Goal: Task Accomplishment & Management: Complete application form

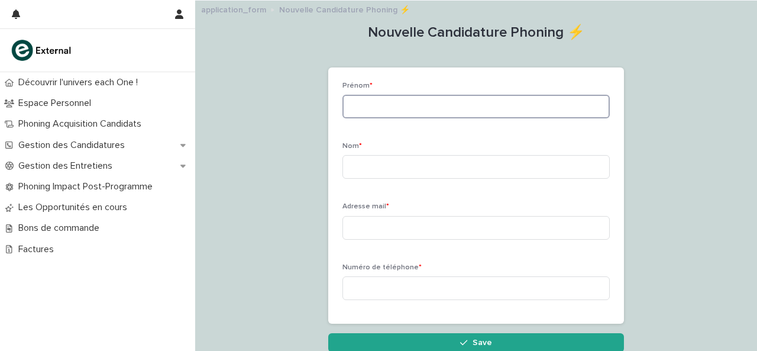
click at [420, 111] on input at bounding box center [475, 107] width 267 height 24
paste input "**********"
drag, startPoint x: 415, startPoint y: 105, endPoint x: 382, endPoint y: 100, distance: 33.4
click at [382, 100] on input "**********" at bounding box center [475, 107] width 267 height 24
type input "********"
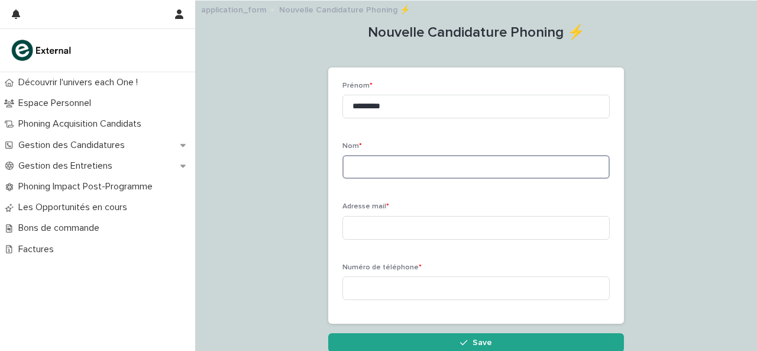
click at [374, 161] on input at bounding box center [475, 167] width 267 height 24
paste input "*****"
type input "*****"
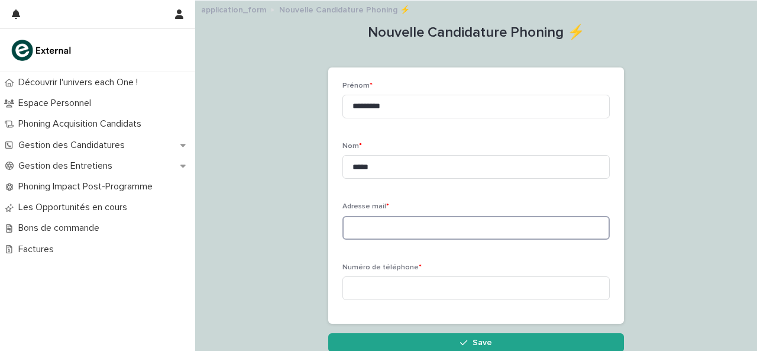
click at [372, 226] on input at bounding box center [475, 228] width 267 height 24
click at [445, 293] on input at bounding box center [475, 288] width 267 height 24
paste input "**********"
type input "**********"
click at [370, 213] on div "Adresse mail *" at bounding box center [475, 225] width 267 height 46
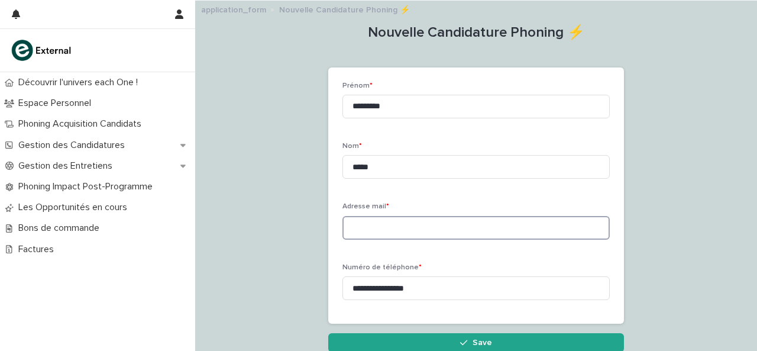
click at [357, 219] on input at bounding box center [475, 228] width 267 height 24
paste input "**********"
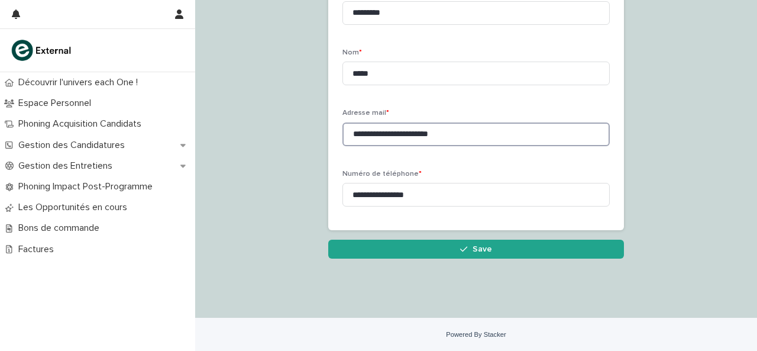
click at [352, 134] on input "**********" at bounding box center [475, 134] width 267 height 24
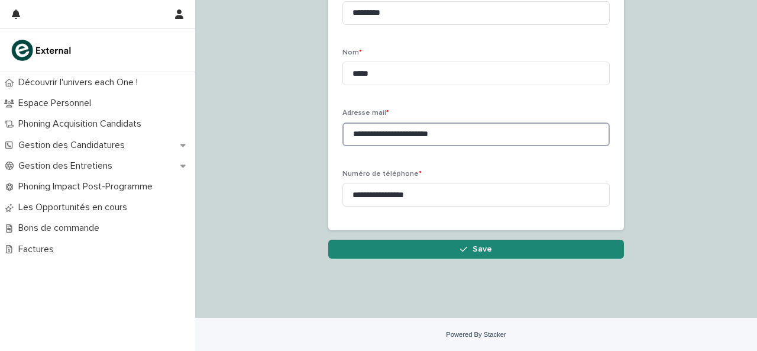
type input "**********"
click at [452, 245] on button "Save" at bounding box center [476, 248] width 296 height 19
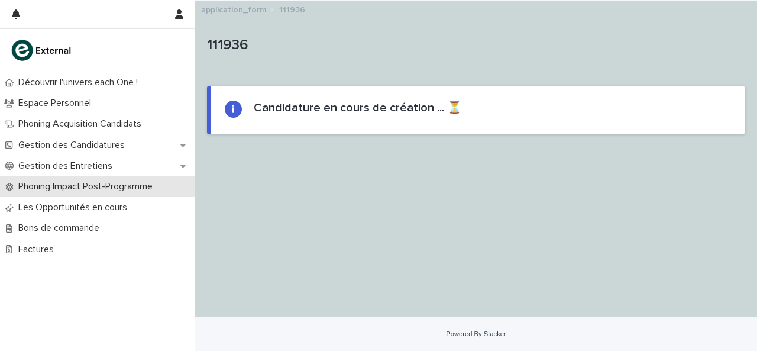
click at [84, 189] on p "Phoning Impact Post-Programme" at bounding box center [88, 186] width 148 height 11
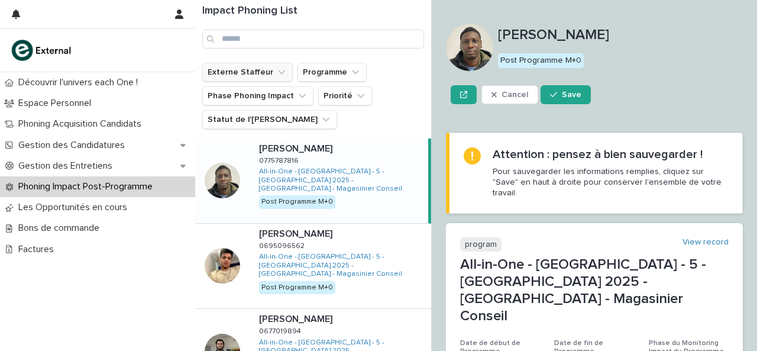
click at [261, 72] on button "Externe Staffeur" at bounding box center [247, 72] width 90 height 19
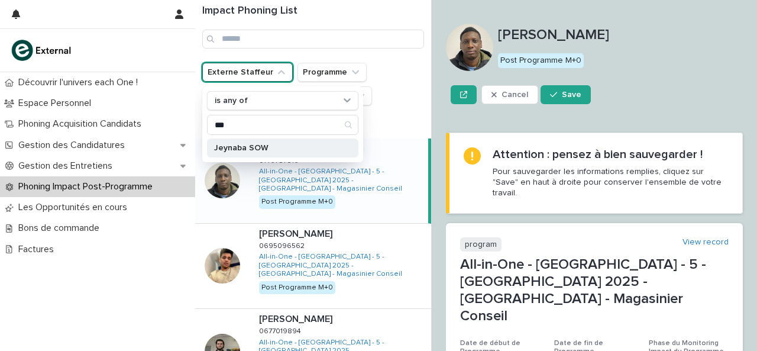
type input "***"
click at [240, 147] on p "Jeynaba SOW" at bounding box center [276, 148] width 125 height 8
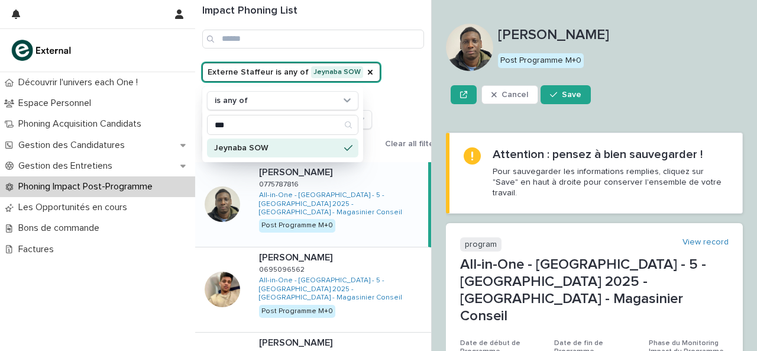
click at [400, 96] on div "Externe Staffeur is any of Jeynaba SOW is any of *** Jeynaba SOW Programme Phas…" at bounding box center [321, 108] width 239 height 90
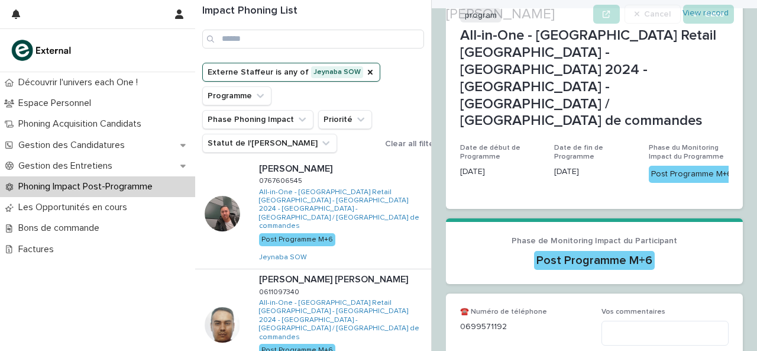
scroll to position [305, 0]
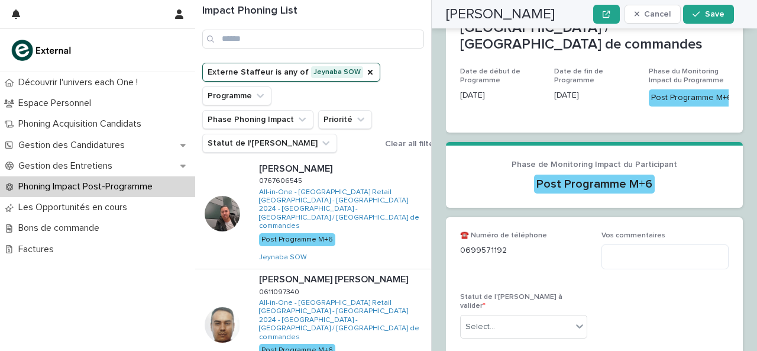
drag, startPoint x: 459, startPoint y: 205, endPoint x: 587, endPoint y: 187, distance: 128.8
click at [587, 217] on div "☎️ Numéro de téléphone [PHONE_NUMBER] Vos commentaires Statut de l'[PERSON_NAME…" at bounding box center [594, 289] width 297 height 145
click at [493, 244] on p "0699571192" at bounding box center [523, 250] width 127 height 12
drag, startPoint x: 504, startPoint y: 207, endPoint x: 445, endPoint y: 208, distance: 59.1
click at [445, 208] on div "Impact Phoning List Externe Staffeur is any of Jeynaba SOW Programme Phase Phon…" at bounding box center [476, 175] width 562 height 351
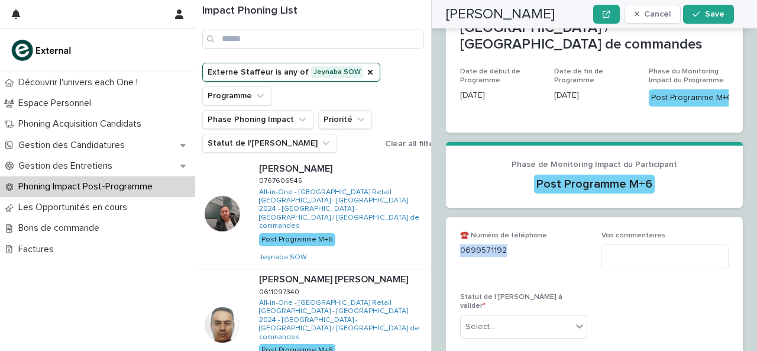
copy p "0699571192"
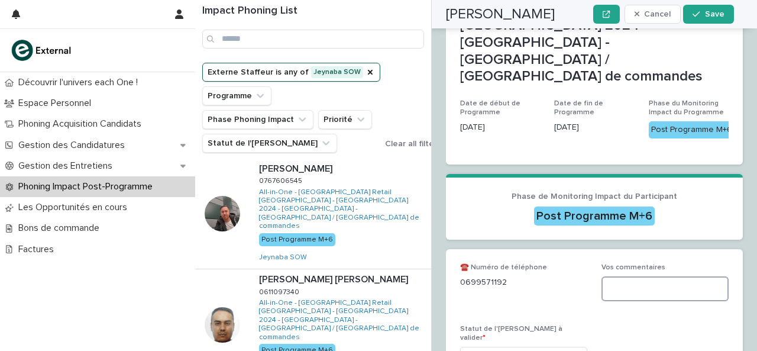
click at [650, 276] on textarea at bounding box center [664, 288] width 127 height 25
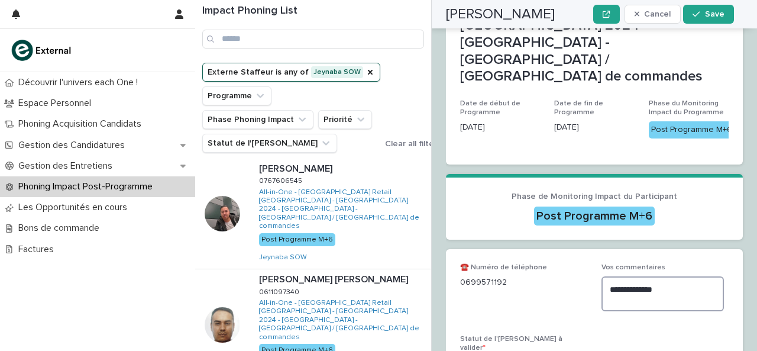
scroll to position [314, 0]
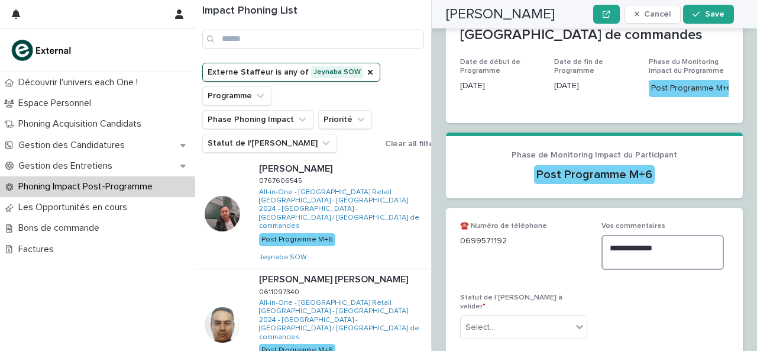
type textarea "**********"
click at [566, 317] on div "Select..." at bounding box center [516, 327] width 111 height 20
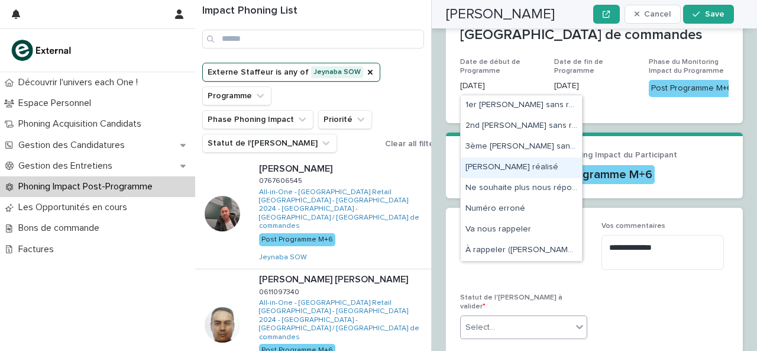
click at [492, 171] on div "[PERSON_NAME] réalisé" at bounding box center [521, 167] width 121 height 21
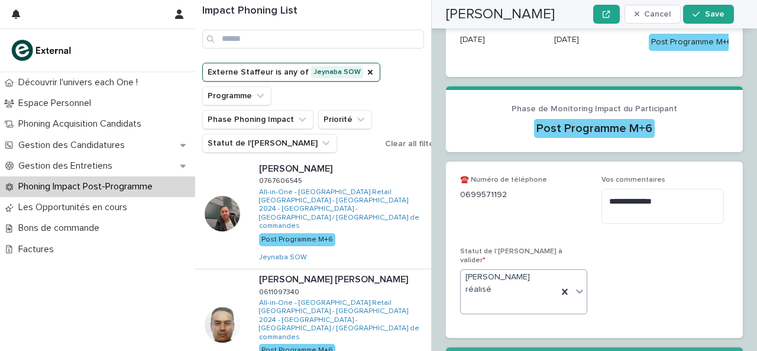
scroll to position [384, 0]
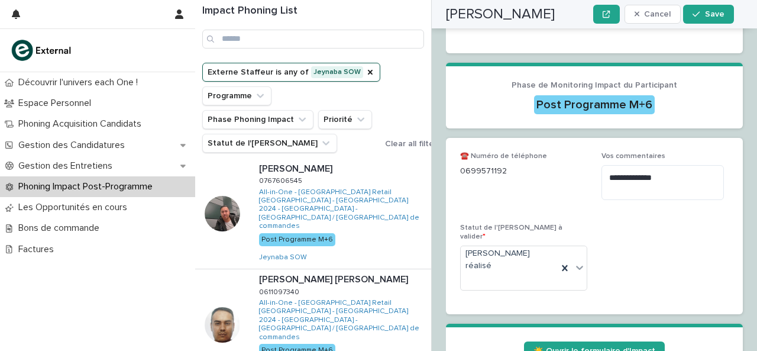
click at [621, 323] on section "☀️ Ouvrir le formulaire d'Impact" at bounding box center [594, 348] width 297 height 51
click at [595, 346] on span "☀️ Ouvrir le formulaire d'Impact" at bounding box center [594, 350] width 122 height 8
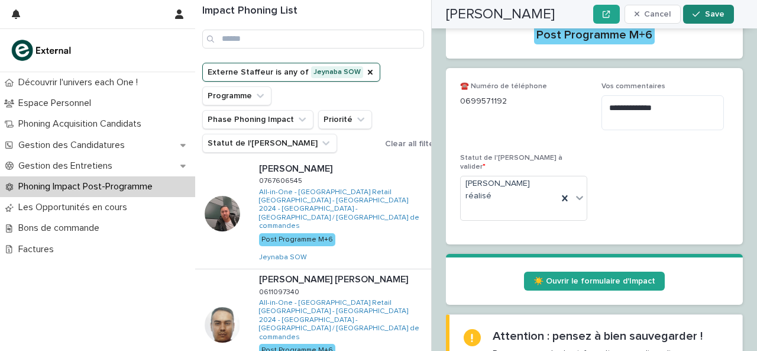
click at [712, 18] on span "Save" at bounding box center [715, 14] width 20 height 8
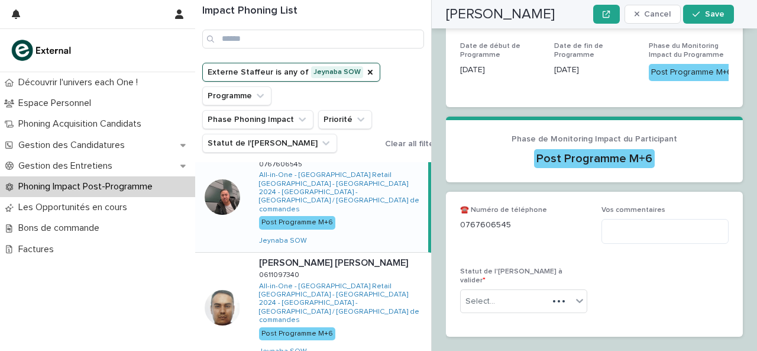
scroll to position [305, 0]
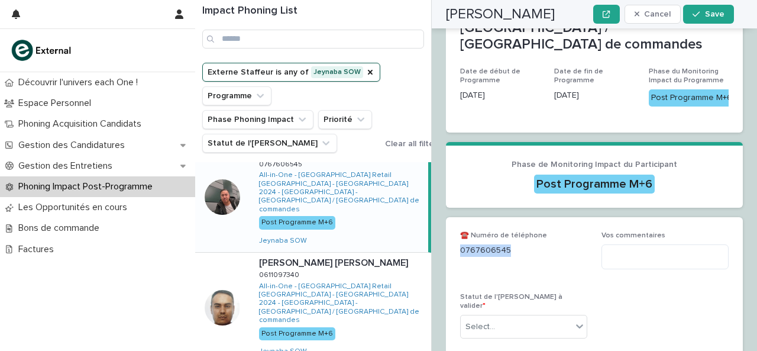
drag, startPoint x: 462, startPoint y: 204, endPoint x: 540, endPoint y: 211, distance: 78.4
click at [540, 244] on p "0767606545" at bounding box center [523, 250] width 127 height 12
copy p "0767606545"
click at [654, 231] on div "Vos commentaires" at bounding box center [664, 255] width 127 height 48
click at [650, 244] on textarea at bounding box center [664, 256] width 127 height 25
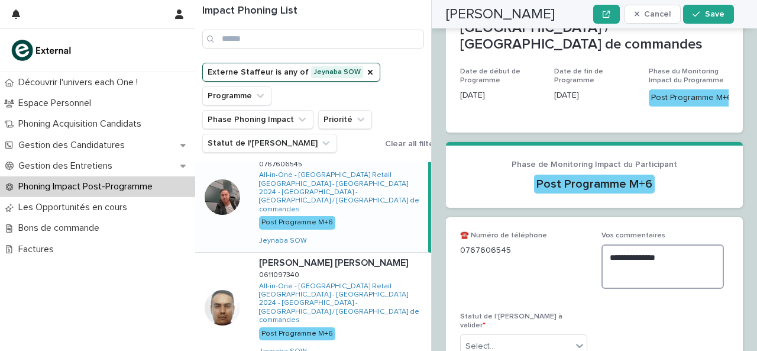
scroll to position [324, 0]
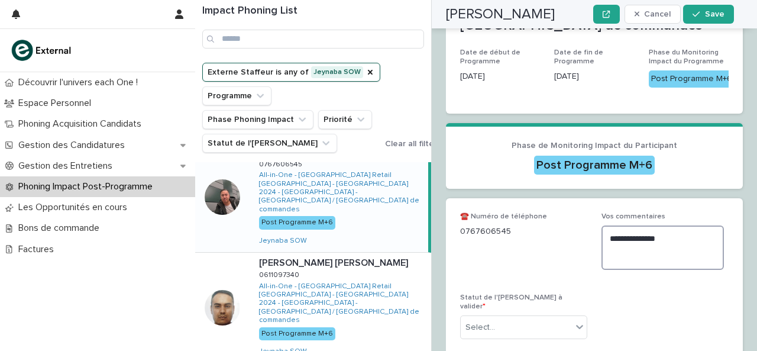
type textarea "**********"
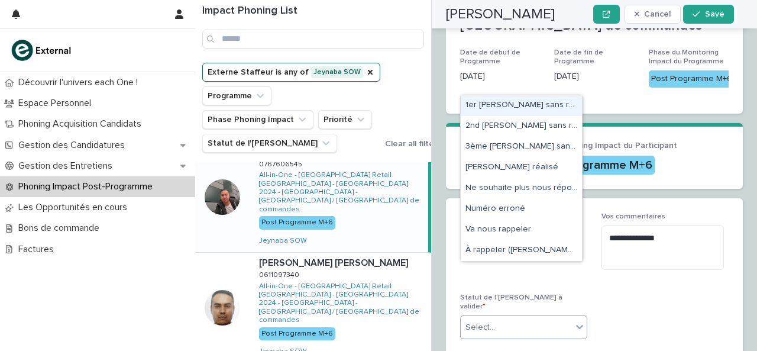
click at [565, 317] on div "Select..." at bounding box center [516, 327] width 111 height 20
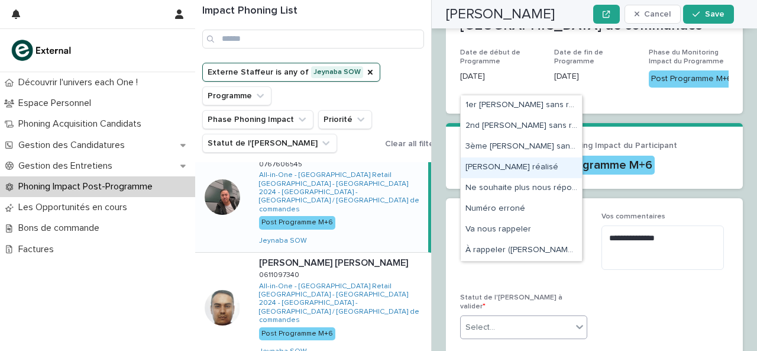
click at [497, 174] on div "[PERSON_NAME] réalisé" at bounding box center [521, 167] width 121 height 21
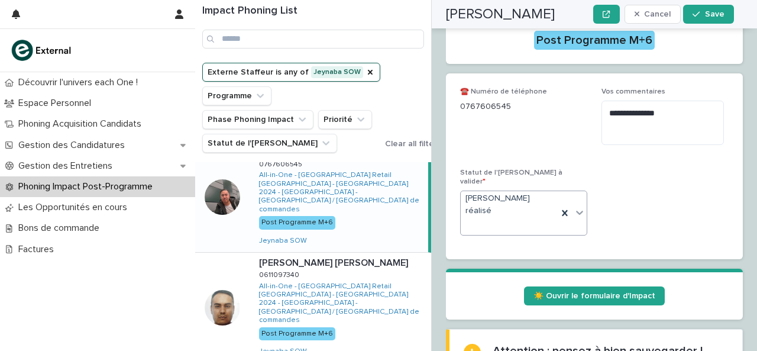
scroll to position [463, 0]
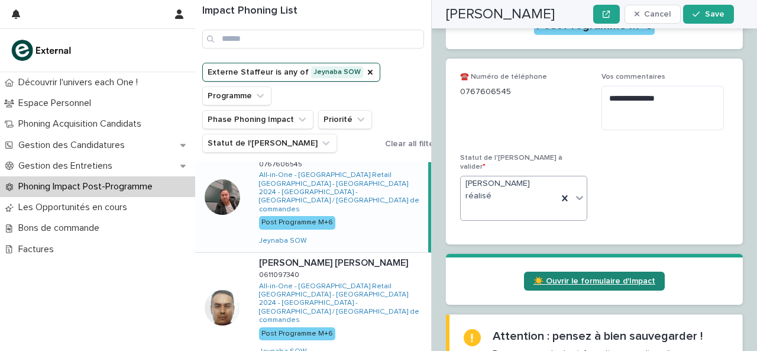
click at [617, 277] on span "☀️ Ouvrir le formulaire d'Impact" at bounding box center [594, 281] width 122 height 8
click at [596, 277] on span "☀️ Ouvrir le formulaire d'Impact" at bounding box center [594, 281] width 122 height 8
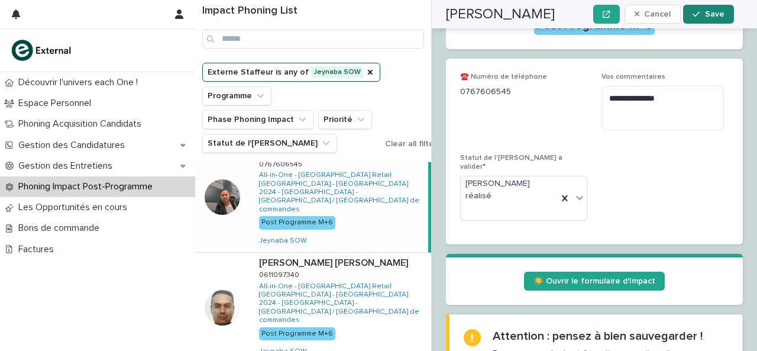
click at [713, 21] on button "Save" at bounding box center [708, 14] width 50 height 19
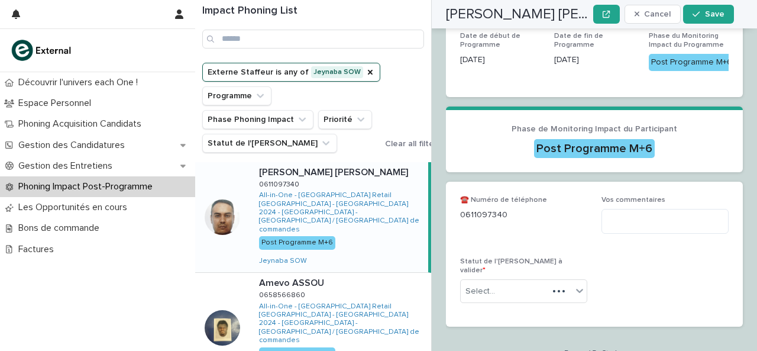
scroll to position [305, 0]
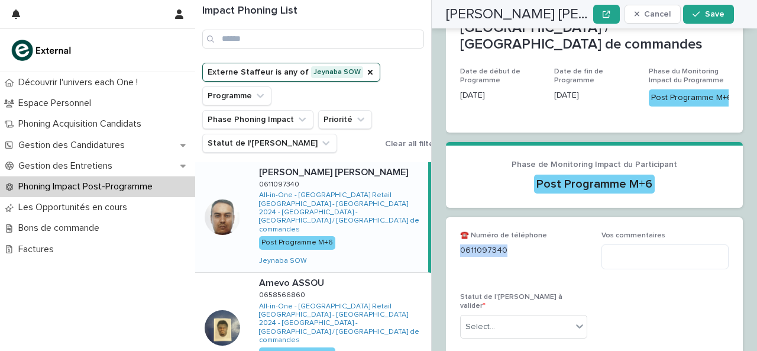
drag, startPoint x: 461, startPoint y: 205, endPoint x: 528, endPoint y: 200, distance: 66.9
click at [528, 244] on p "0611097340" at bounding box center [523, 250] width 127 height 12
copy p "0611097340"
click at [607, 244] on textarea at bounding box center [664, 256] width 127 height 25
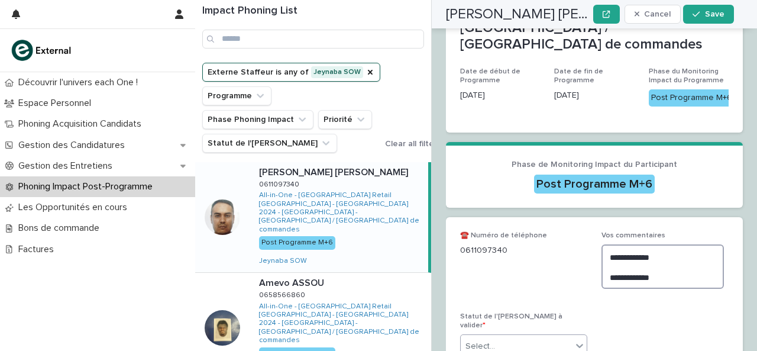
type textarea "**********"
drag, startPoint x: 569, startPoint y: 289, endPoint x: 575, endPoint y: 278, distance: 11.9
click at [575, 312] on div "Statut de l'[PERSON_NAME] à valider * Select..." at bounding box center [523, 339] width 127 height 55
click at [566, 336] on div "Select..." at bounding box center [516, 346] width 111 height 20
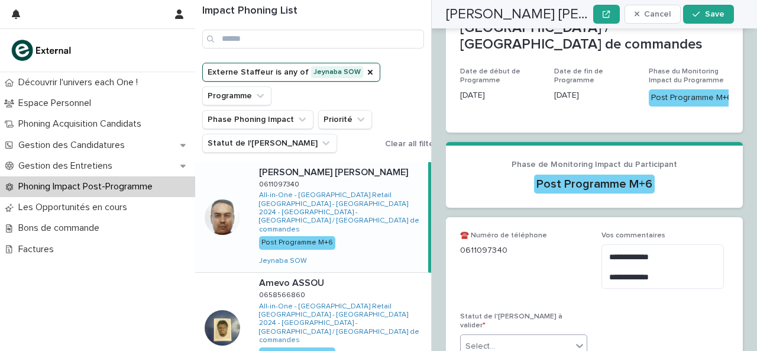
click at [556, 172] on div "Post Programme M+6" at bounding box center [594, 182] width 268 height 21
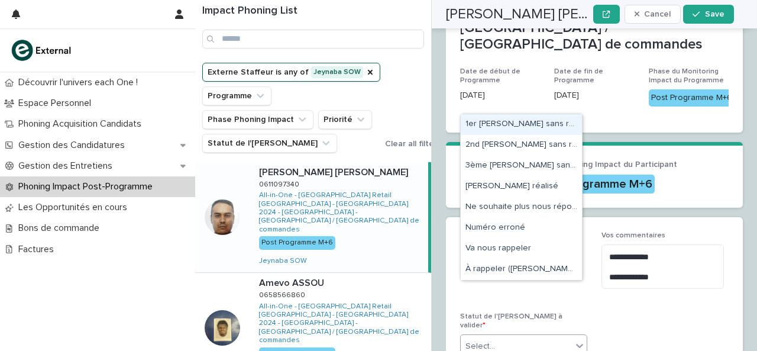
click at [541, 336] on div "Select..." at bounding box center [516, 346] width 111 height 20
click at [506, 127] on div "1er [PERSON_NAME] sans réponse > message laissé" at bounding box center [521, 124] width 121 height 21
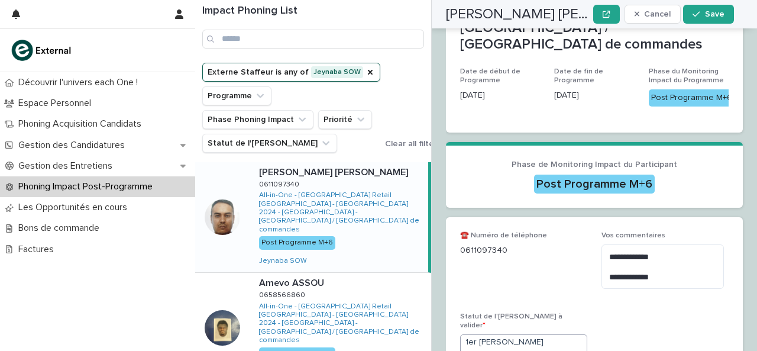
scroll to position [322, 0]
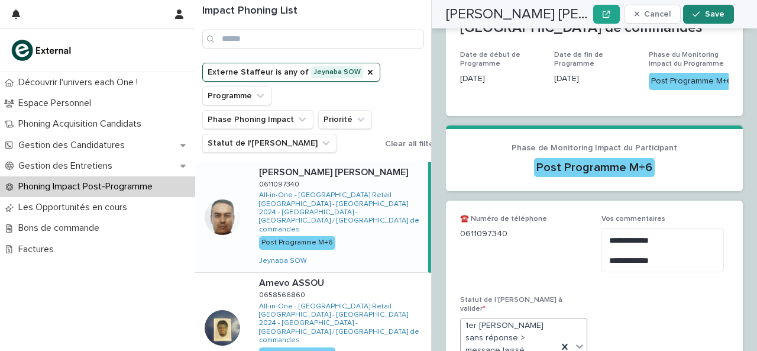
click at [693, 17] on button "Save" at bounding box center [708, 14] width 50 height 19
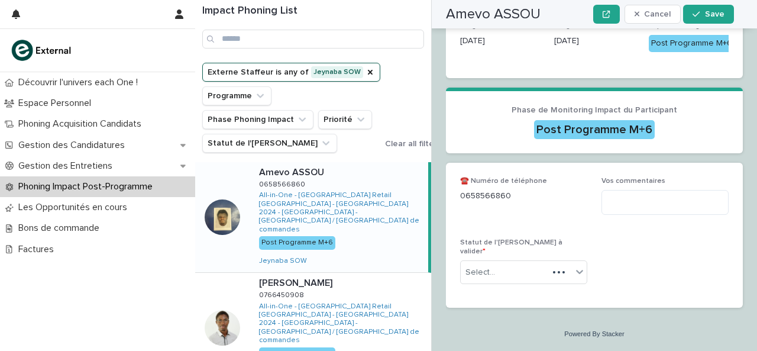
scroll to position [241, 0]
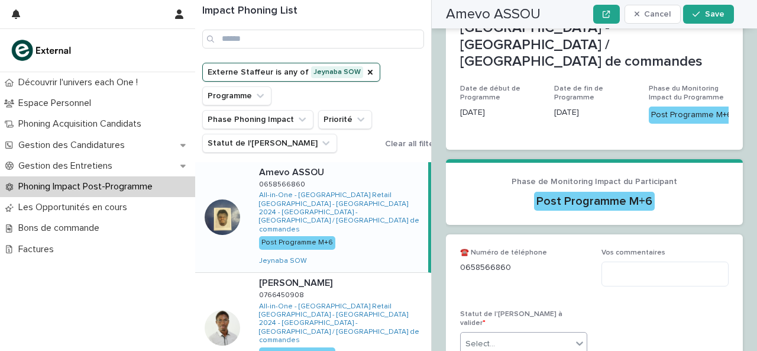
click at [521, 343] on div "Select..." at bounding box center [516, 344] width 111 height 20
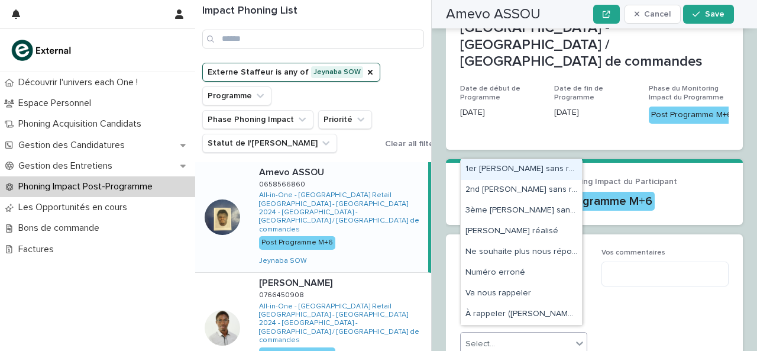
drag, startPoint x: 545, startPoint y: 182, endPoint x: 549, endPoint y: 170, distance: 12.3
click at [549, 170] on div "1er [PERSON_NAME] sans réponse > message laissé" at bounding box center [521, 169] width 121 height 21
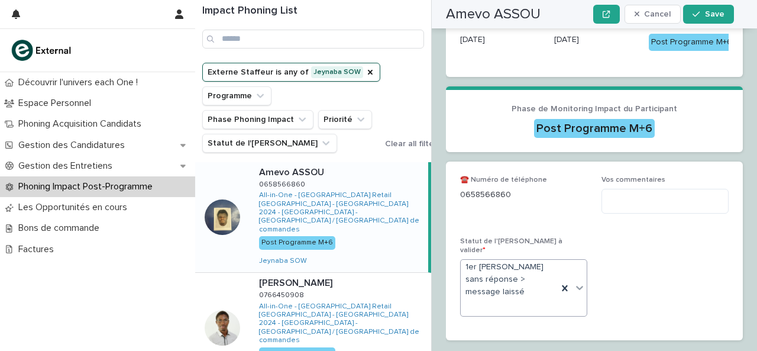
scroll to position [315, 0]
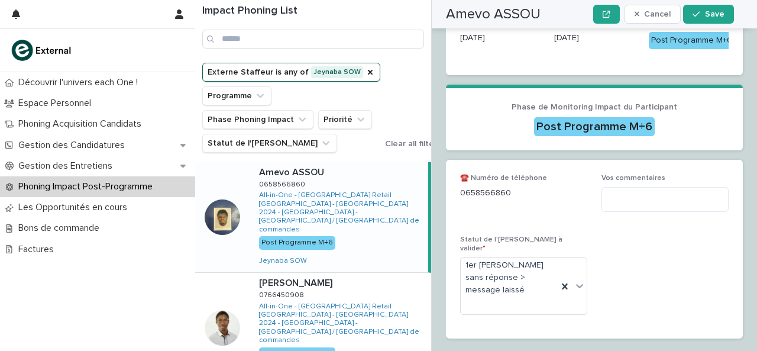
click at [514, 222] on span "☎️ Numéro de téléphone [PHONE_NUMBER]" at bounding box center [523, 198] width 127 height 48
drag, startPoint x: 461, startPoint y: 194, endPoint x: 489, endPoint y: 181, distance: 31.2
click at [482, 182] on div "☎️ Numéro de téléphone [PHONE_NUMBER]" at bounding box center [523, 191] width 127 height 35
click at [504, 181] on span "☎️ Numéro de téléphone" at bounding box center [503, 177] width 87 height 7
click at [495, 209] on div "☎️ Numéro de téléphone [PHONE_NUMBER]" at bounding box center [523, 191] width 127 height 35
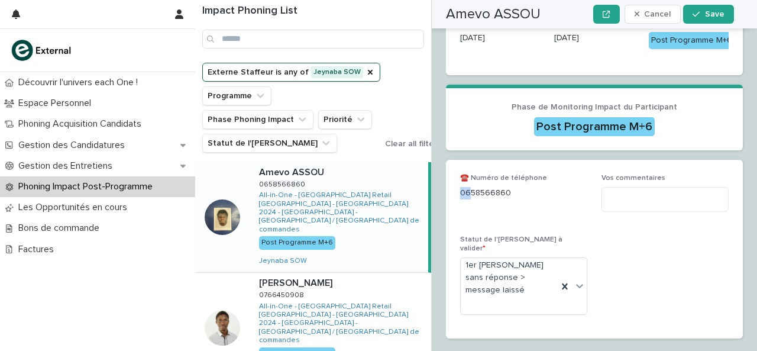
drag, startPoint x: 459, startPoint y: 193, endPoint x: 471, endPoint y: 195, distance: 11.5
click at [471, 195] on div "☎️ Numéro de téléphone [PHONE_NUMBER] Vos commentaires Statut de l'[PERSON_NAME…" at bounding box center [594, 249] width 297 height 179
click at [466, 195] on p "0658566860" at bounding box center [523, 193] width 127 height 12
drag, startPoint x: 461, startPoint y: 194, endPoint x: 518, endPoint y: 201, distance: 57.7
click at [518, 201] on div "☎️ Numéro de téléphone [PHONE_NUMBER]" at bounding box center [523, 191] width 127 height 35
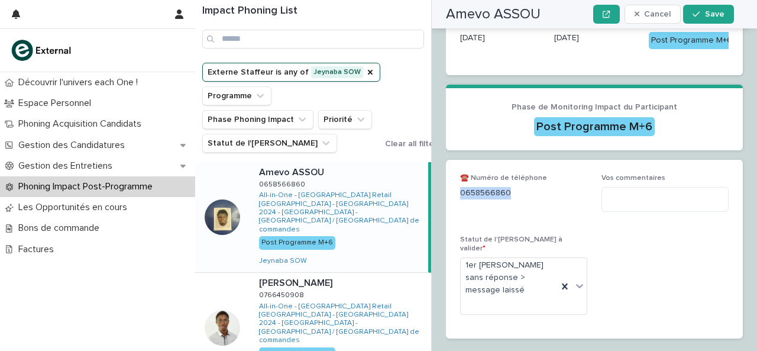
copy p "0658566860"
click at [609, 203] on textarea at bounding box center [664, 199] width 127 height 25
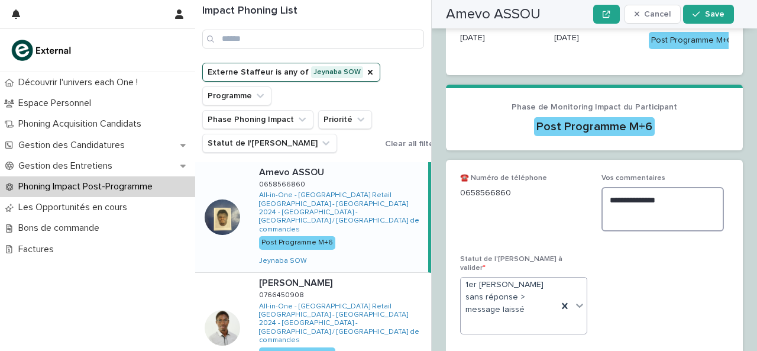
scroll to position [358, 0]
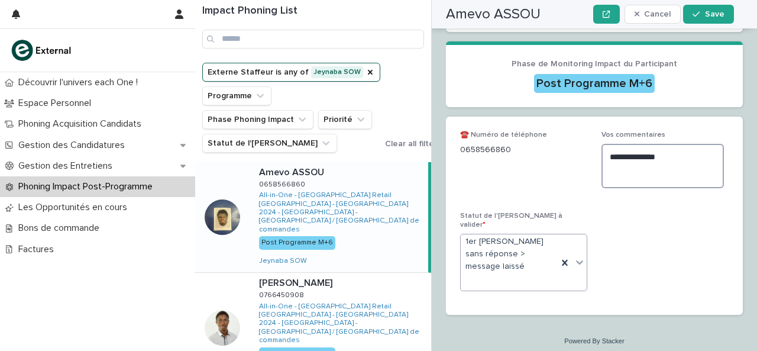
type textarea "**********"
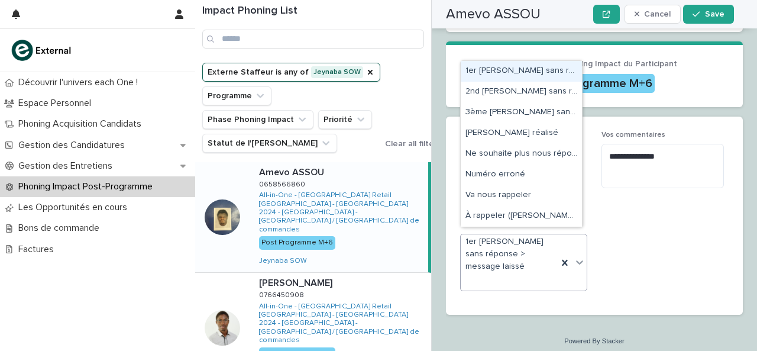
click at [573, 251] on div at bounding box center [579, 261] width 14 height 21
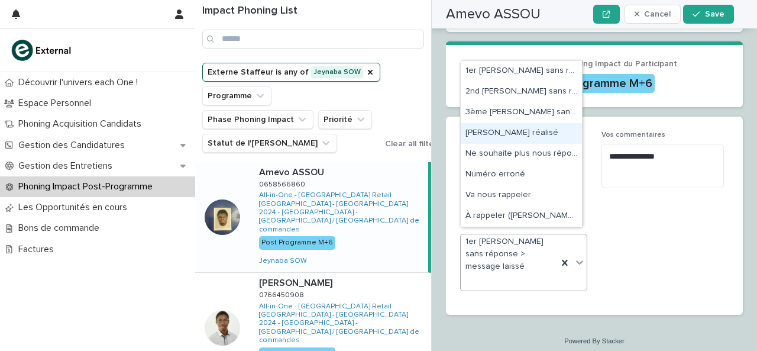
click at [534, 135] on div "[PERSON_NAME] réalisé" at bounding box center [521, 133] width 121 height 21
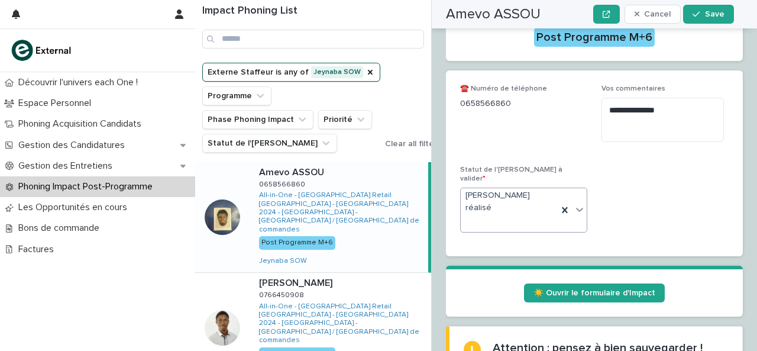
scroll to position [411, 0]
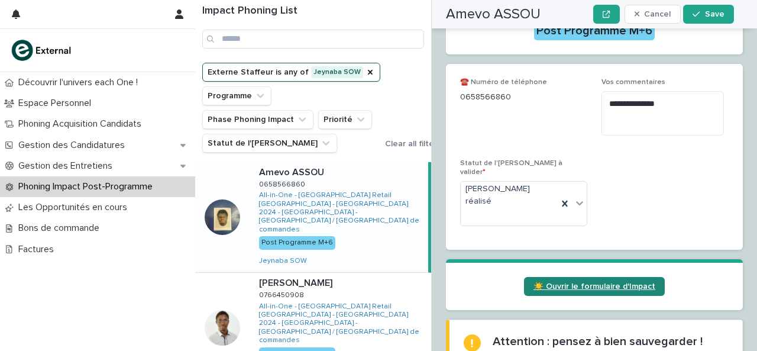
click at [583, 282] on span "☀️ Ouvrir le formulaire d'Impact" at bounding box center [594, 286] width 122 height 8
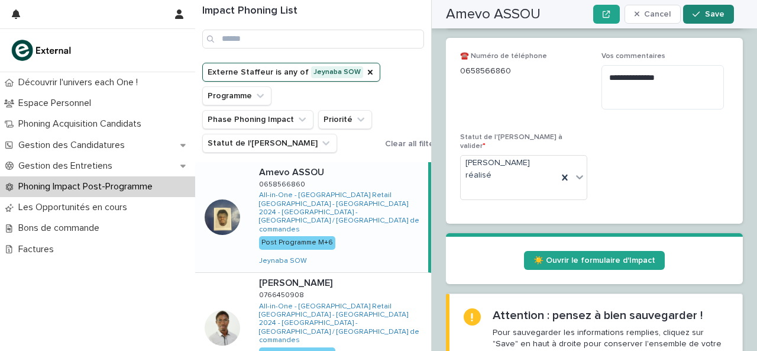
click at [714, 12] on span "Save" at bounding box center [715, 14] width 20 height 8
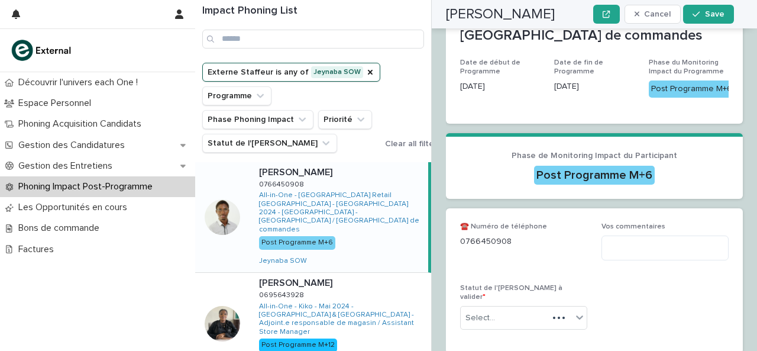
scroll to position [258, 0]
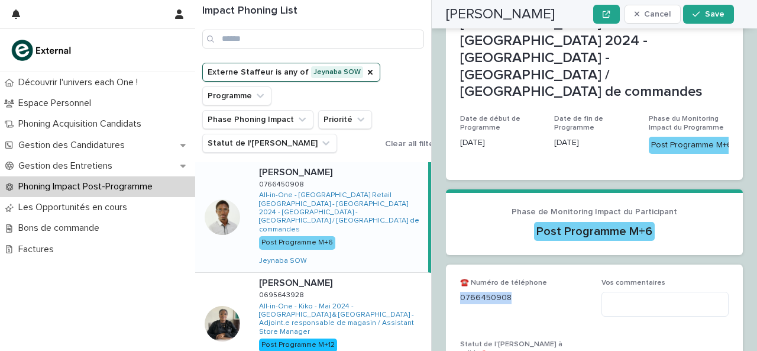
drag, startPoint x: 462, startPoint y: 205, endPoint x: 524, endPoint y: 205, distance: 61.5
click at [524, 291] on p "0766450908" at bounding box center [523, 297] width 127 height 12
copy p "0766450908"
click at [625, 291] on textarea at bounding box center [664, 303] width 127 height 25
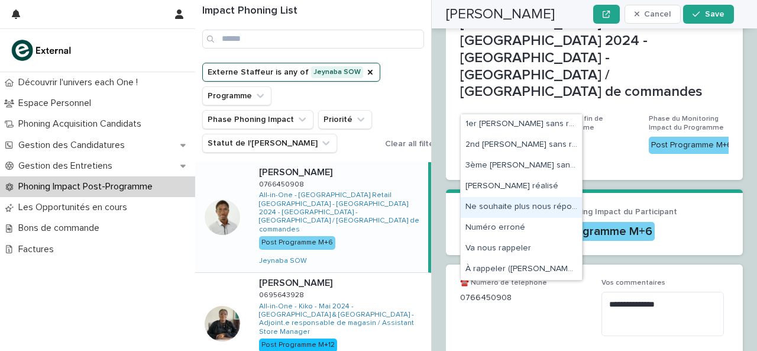
click at [540, 211] on div "Ne souhaite plus nous répondre" at bounding box center [521, 207] width 121 height 21
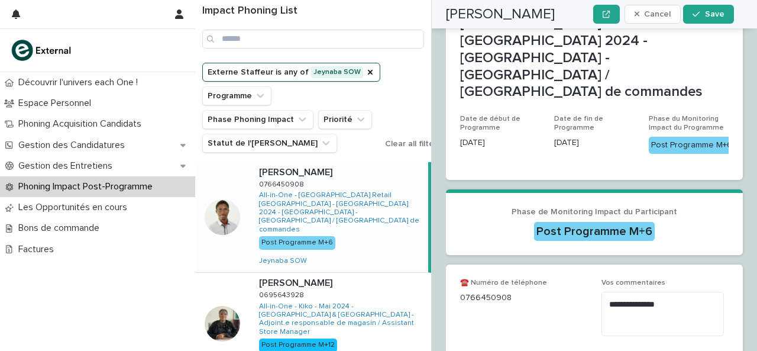
scroll to position [268, 0]
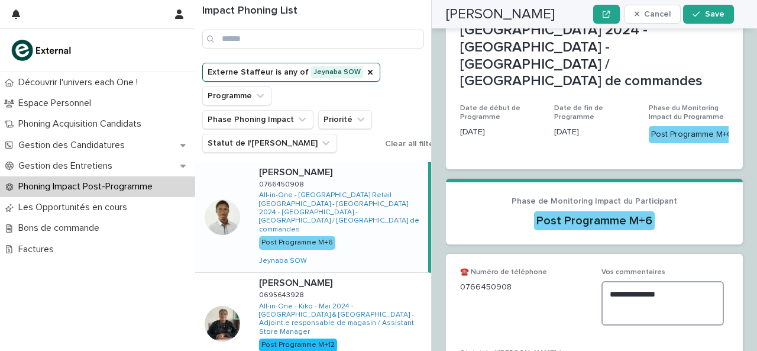
click at [652, 281] on textarea "**********" at bounding box center [662, 303] width 122 height 44
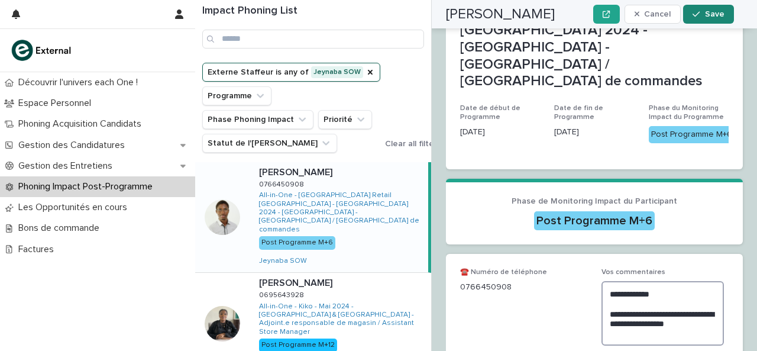
type textarea "**********"
click at [717, 18] on button "Save" at bounding box center [708, 14] width 50 height 19
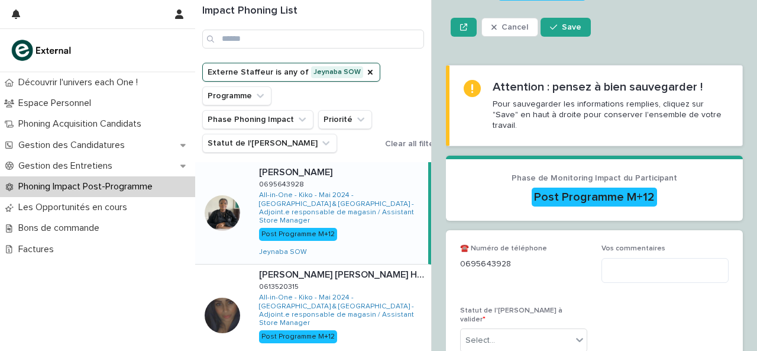
scroll to position [183, 0]
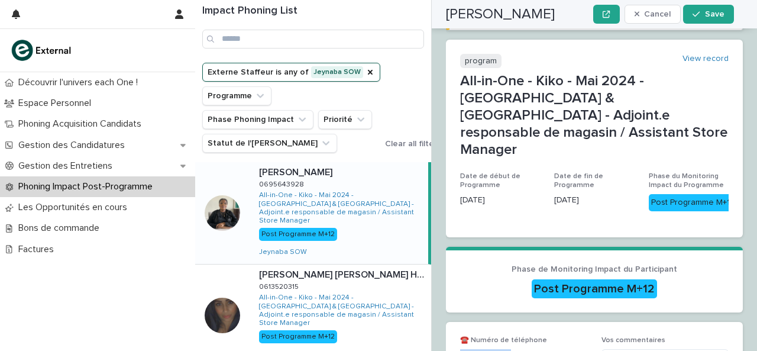
drag, startPoint x: 461, startPoint y: 262, endPoint x: 552, endPoint y: 278, distance: 92.5
copy p "0695643928"
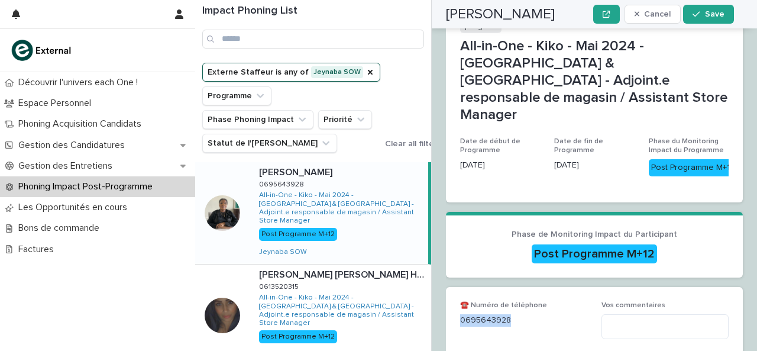
scroll to position [219, 0]
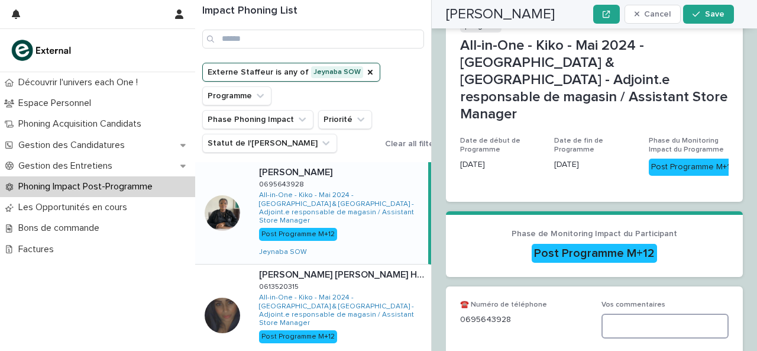
click at [626, 313] on textarea at bounding box center [664, 325] width 127 height 25
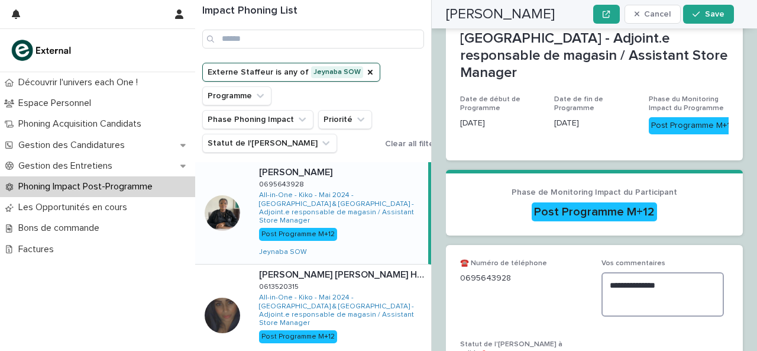
type textarea "**********"
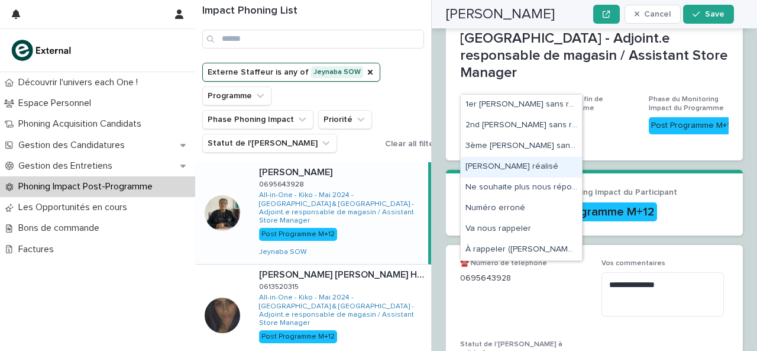
click at [549, 171] on div "[PERSON_NAME] réalisé" at bounding box center [521, 167] width 121 height 21
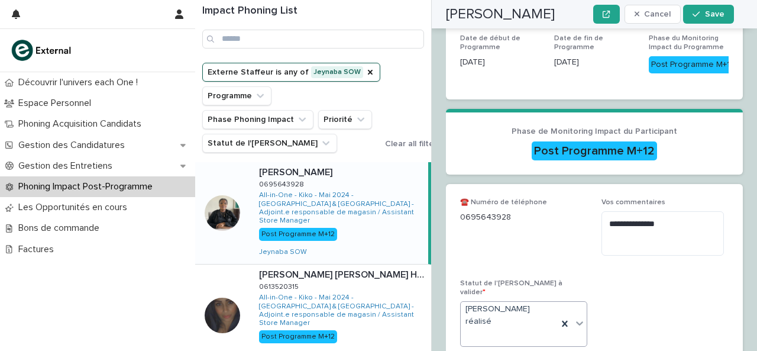
scroll to position [330, 0]
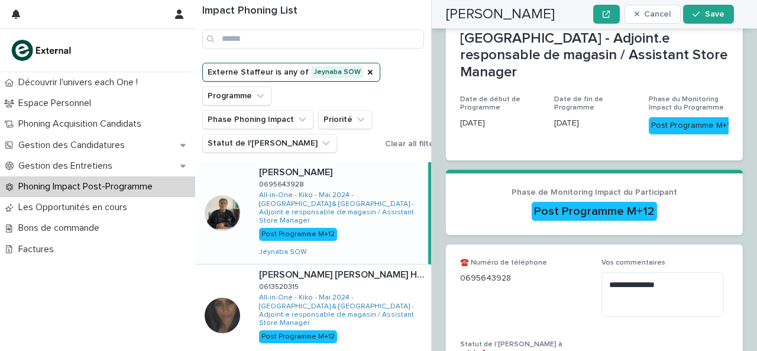
scroll to position [389, 0]
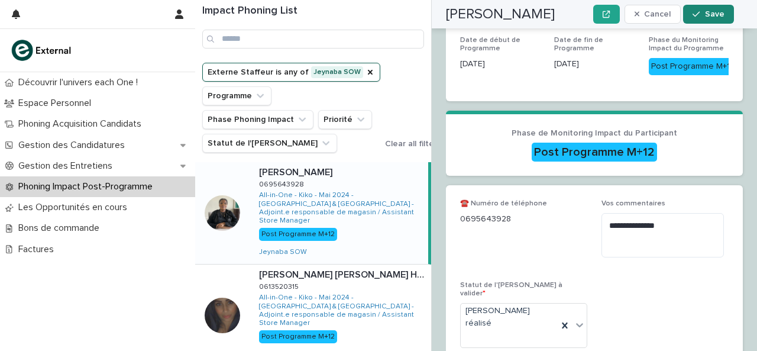
click at [723, 17] on span "Save" at bounding box center [715, 14] width 20 height 8
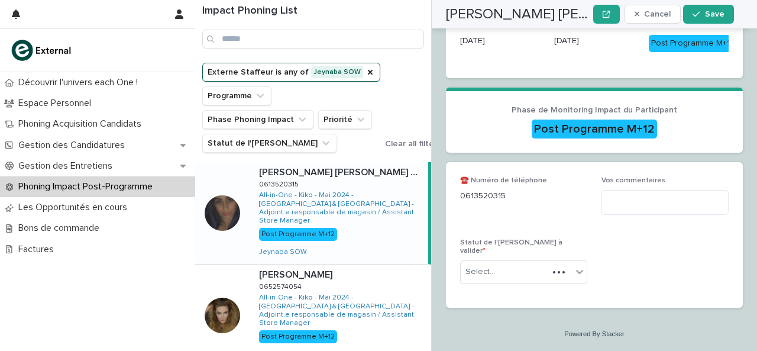
scroll to position [288, 0]
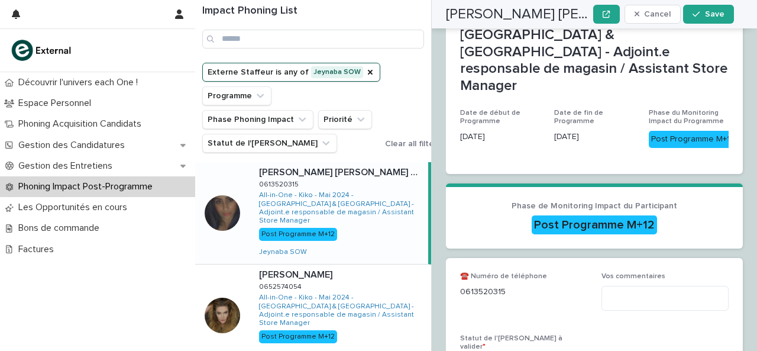
click at [459, 258] on div "☎️ Numéro de téléphone [PHONE_NUMBER] Vos commentaires Statut de l'[PERSON_NAME…" at bounding box center [594, 330] width 297 height 145
drag, startPoint x: 461, startPoint y: 204, endPoint x: 518, endPoint y: 210, distance: 57.6
click at [518, 286] on p "0613520315" at bounding box center [523, 292] width 127 height 12
copy p "0613520315"
click at [667, 286] on textarea at bounding box center [664, 298] width 127 height 25
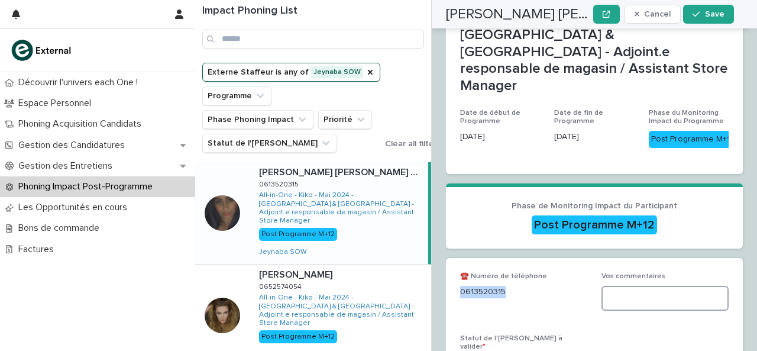
click at [649, 286] on textarea at bounding box center [664, 298] width 127 height 25
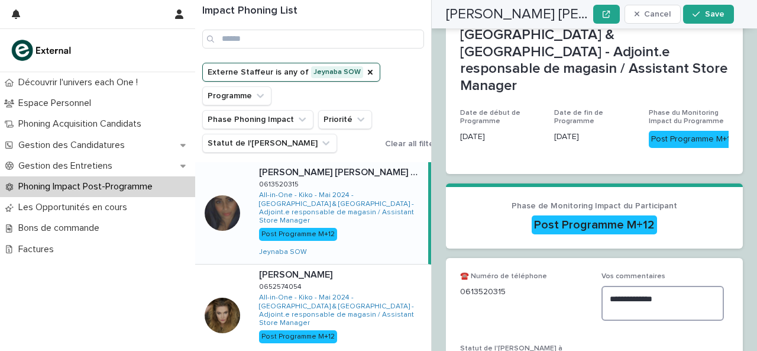
type textarea "**********"
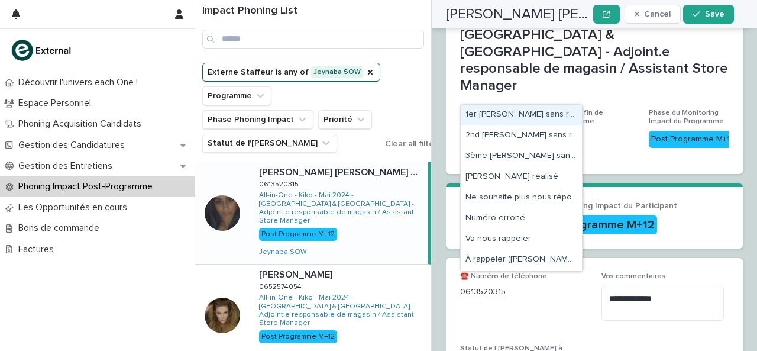
click at [492, 270] on body "Découvrir l'univers each One ! Espace Personnel Phoning Acquisition Candidats G…" at bounding box center [378, 175] width 757 height 351
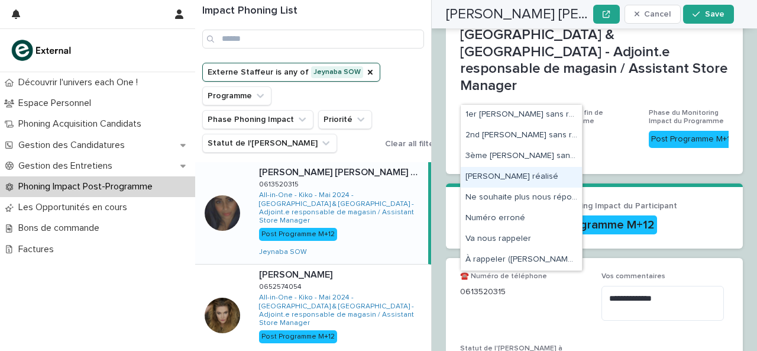
click at [498, 181] on div "[PERSON_NAME] réalisé" at bounding box center [521, 177] width 121 height 21
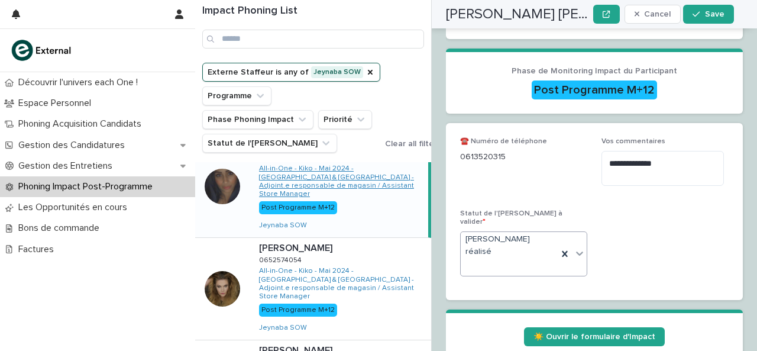
scroll to position [27, 0]
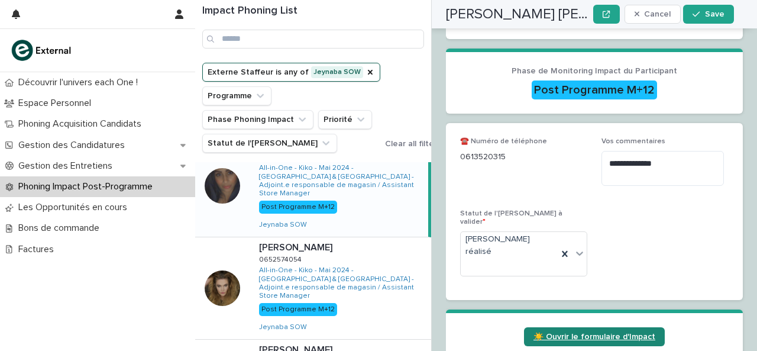
click at [537, 332] on span "☀️ Ouvrir le formulaire d'Impact" at bounding box center [594, 336] width 122 height 8
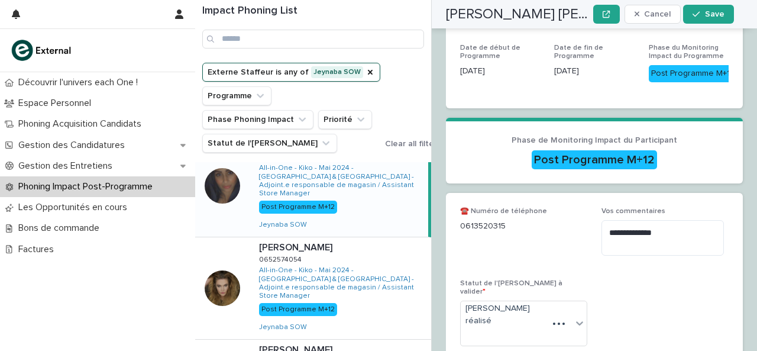
scroll to position [482, 0]
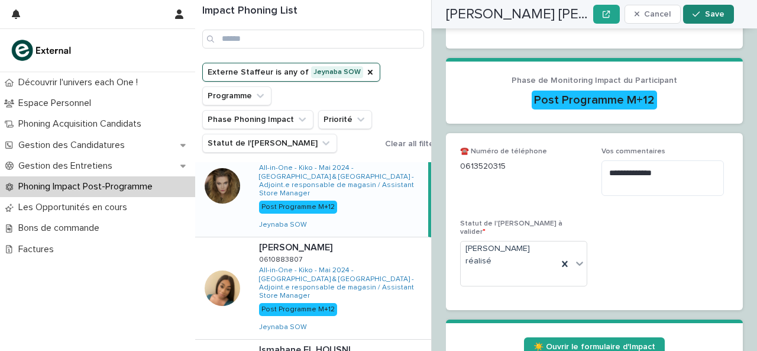
click at [713, 14] on span "Save" at bounding box center [715, 14] width 20 height 8
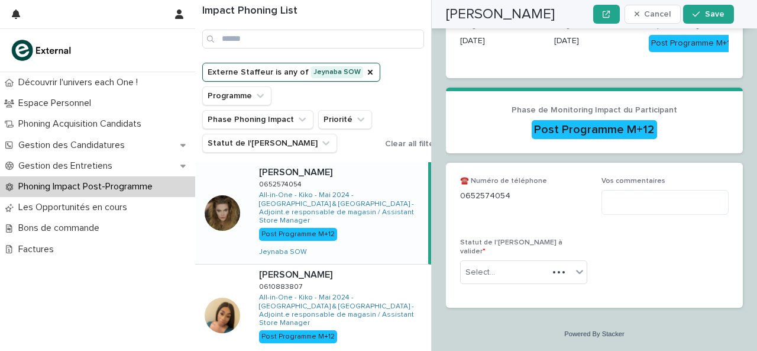
scroll to position [288, 0]
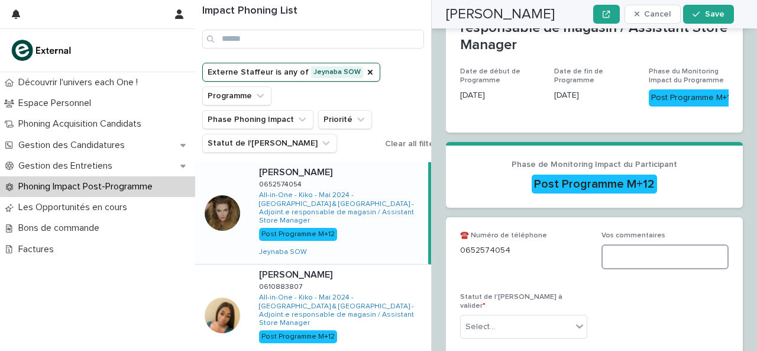
click at [625, 244] on textarea at bounding box center [664, 256] width 127 height 25
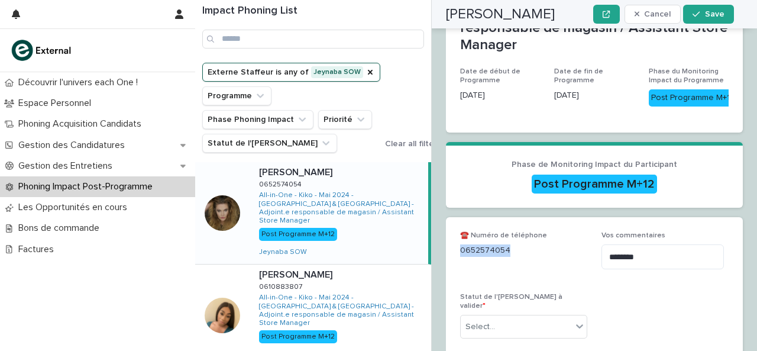
drag, startPoint x: 461, startPoint y: 204, endPoint x: 529, endPoint y: 208, distance: 68.7
click at [529, 244] on p "0652574054" at bounding box center [523, 250] width 127 height 12
copy p "0652574054"
click at [650, 244] on textarea "*******" at bounding box center [662, 256] width 122 height 25
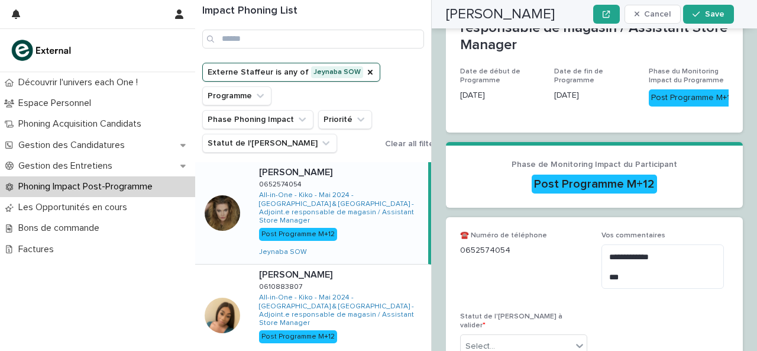
click at [515, 312] on div "Statut de l'[PERSON_NAME] à valider * Select..." at bounding box center [523, 339] width 127 height 55
click at [517, 336] on div "Select..." at bounding box center [516, 346] width 111 height 20
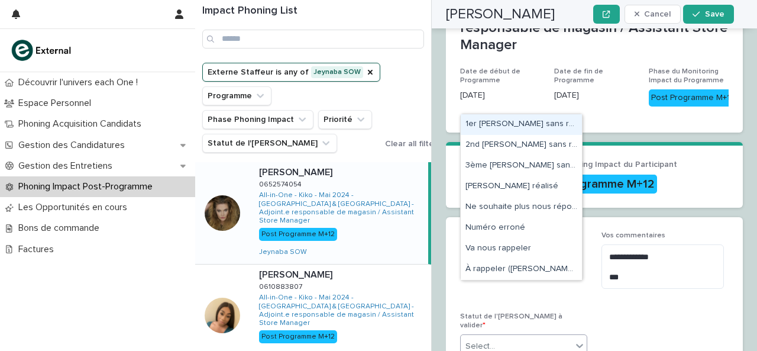
click at [505, 130] on div "1er [PERSON_NAME] sans réponse > message laissé" at bounding box center [521, 124] width 121 height 21
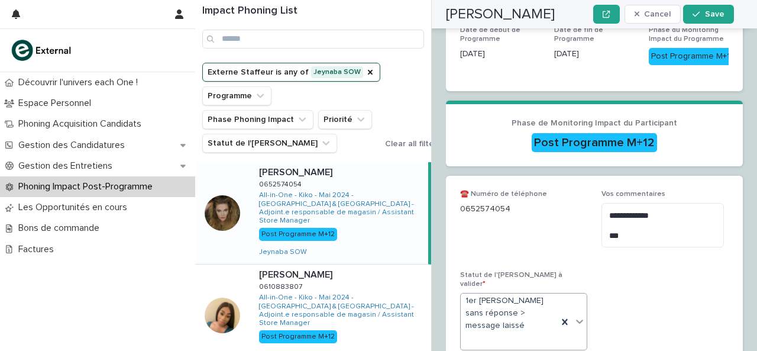
scroll to position [330, 0]
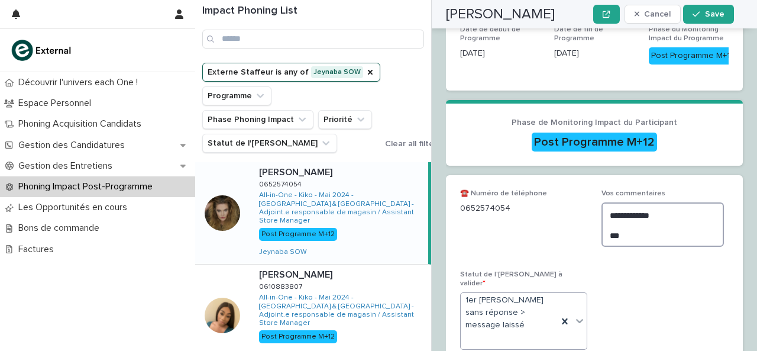
click at [644, 202] on textarea "**********" at bounding box center [662, 224] width 122 height 44
type textarea "**********"
click at [711, 15] on span "Save" at bounding box center [715, 14] width 20 height 8
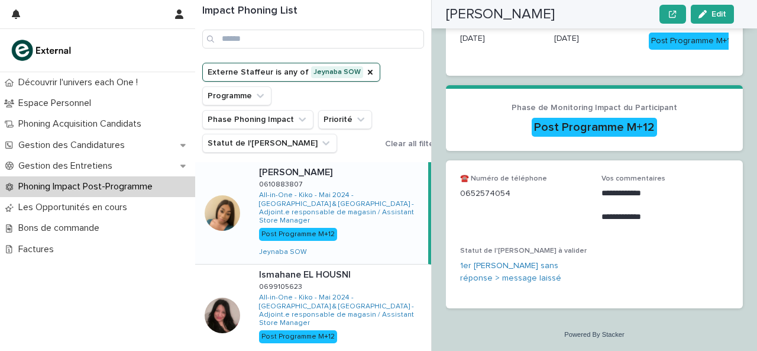
scroll to position [249, 0]
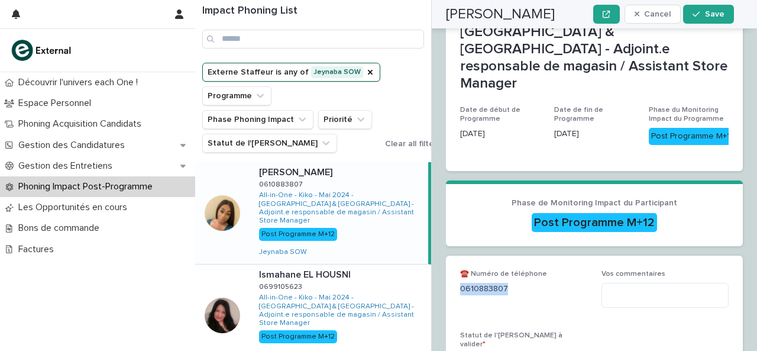
drag, startPoint x: 461, startPoint y: 242, endPoint x: 521, endPoint y: 251, distance: 61.6
click at [521, 270] on div "☎️ Numéro de téléphone [PHONE_NUMBER]" at bounding box center [523, 287] width 127 height 35
copy p "0610883807"
click at [624, 283] on textarea at bounding box center [664, 295] width 127 height 25
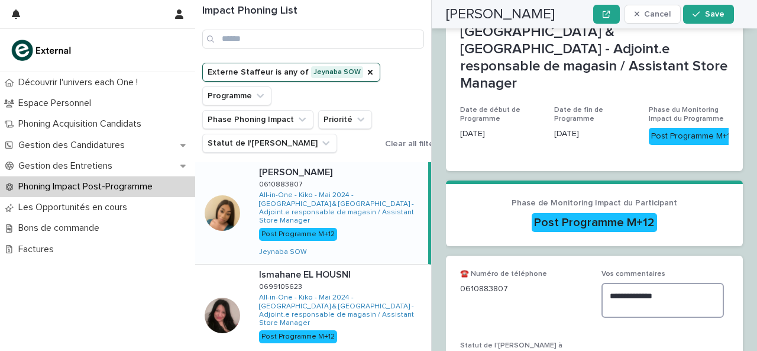
type textarea "**********"
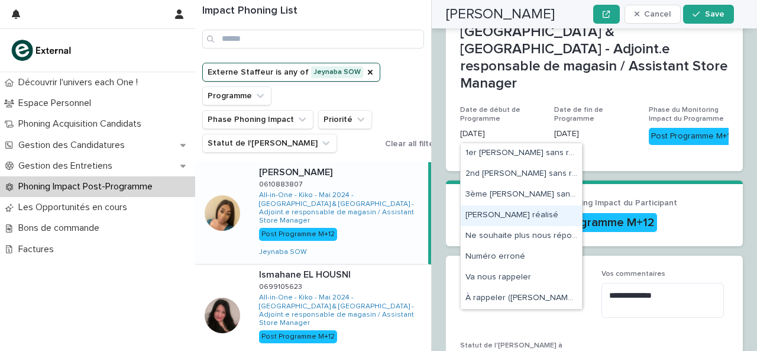
click at [519, 218] on div "[PERSON_NAME] réalisé" at bounding box center [521, 215] width 121 height 21
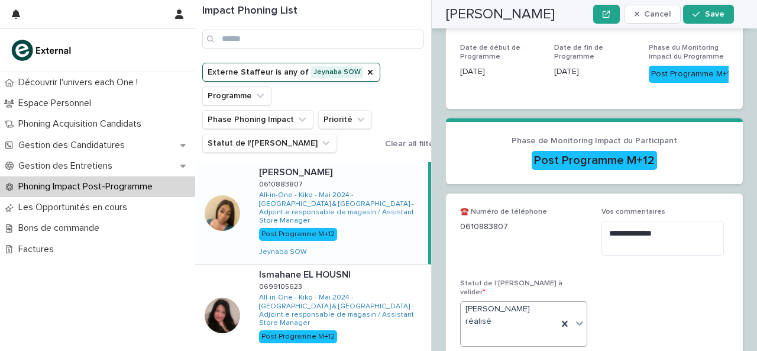
scroll to position [319, 0]
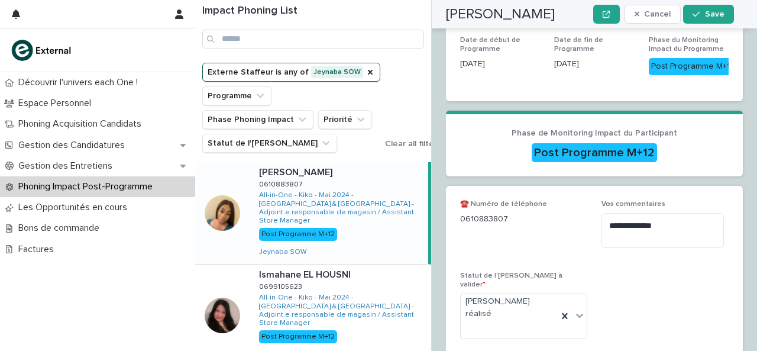
click at [652, 213] on textarea "**********" at bounding box center [662, 230] width 122 height 35
click at [709, 20] on button "Save" at bounding box center [708, 14] width 50 height 19
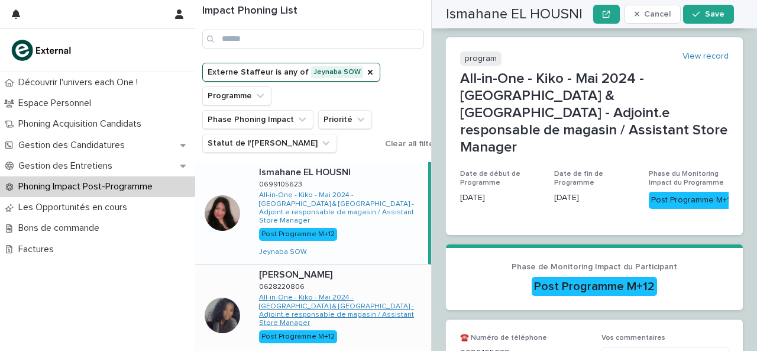
scroll to position [0, 0]
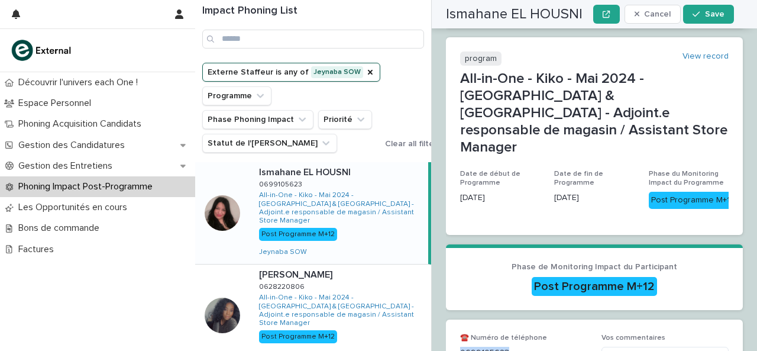
drag, startPoint x: 460, startPoint y: 308, endPoint x: 515, endPoint y: 312, distance: 55.7
click at [515, 346] on p "0699105623" at bounding box center [523, 352] width 127 height 12
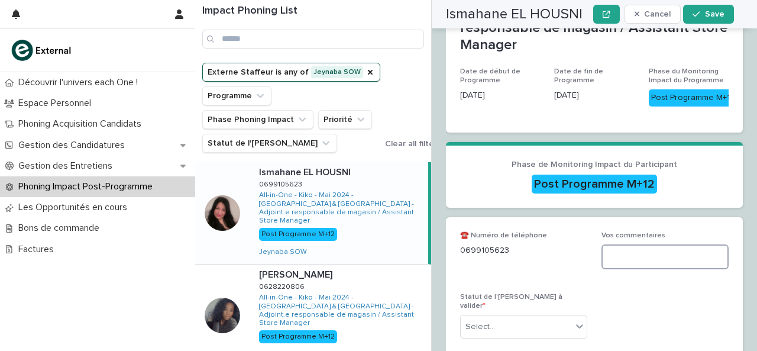
click at [655, 244] on textarea at bounding box center [664, 256] width 127 height 25
click at [551, 317] on div "Select..." at bounding box center [516, 327] width 111 height 20
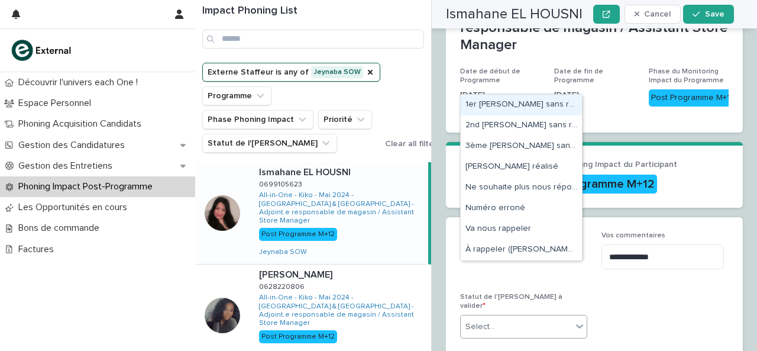
click at [511, 102] on div "1er [PERSON_NAME] sans réponse > message laissé" at bounding box center [521, 105] width 121 height 21
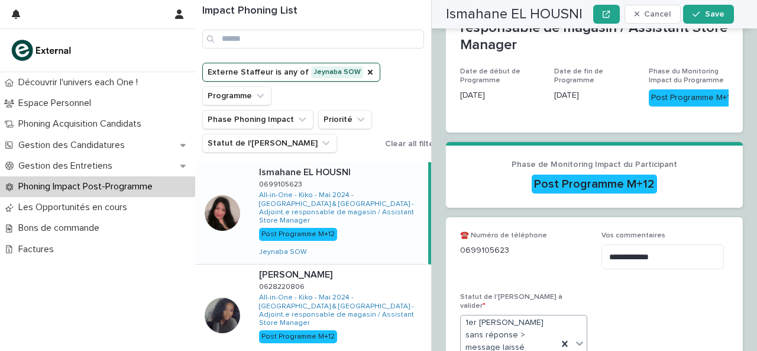
scroll to position [305, 0]
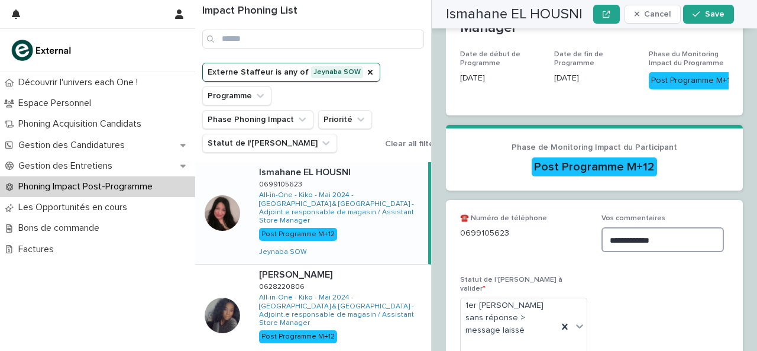
click at [673, 227] on textarea "**********" at bounding box center [662, 239] width 122 height 25
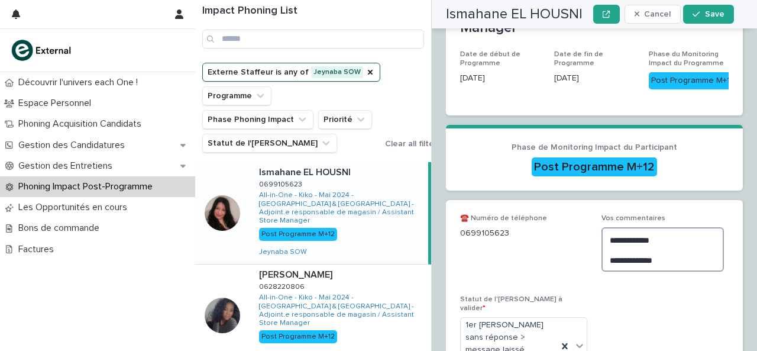
scroll to position [341, 0]
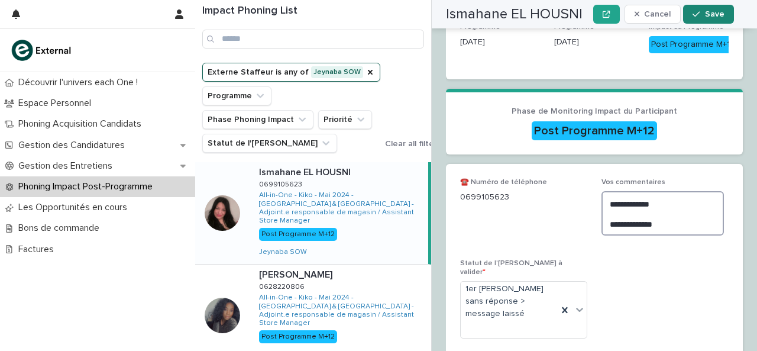
type textarea "**********"
click at [708, 14] on span "Save" at bounding box center [715, 14] width 20 height 8
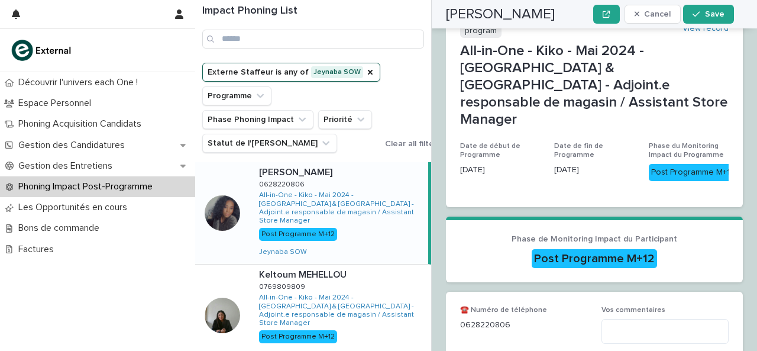
scroll to position [288, 0]
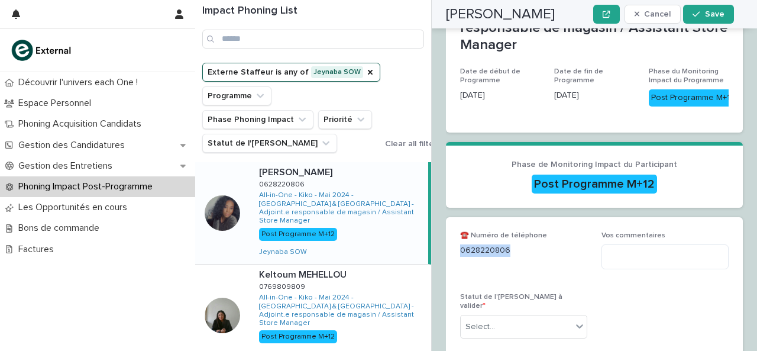
drag, startPoint x: 460, startPoint y: 207, endPoint x: 525, endPoint y: 206, distance: 65.0
click at [525, 244] on p "0628220806" at bounding box center [523, 250] width 127 height 12
click at [626, 244] on textarea at bounding box center [664, 256] width 127 height 25
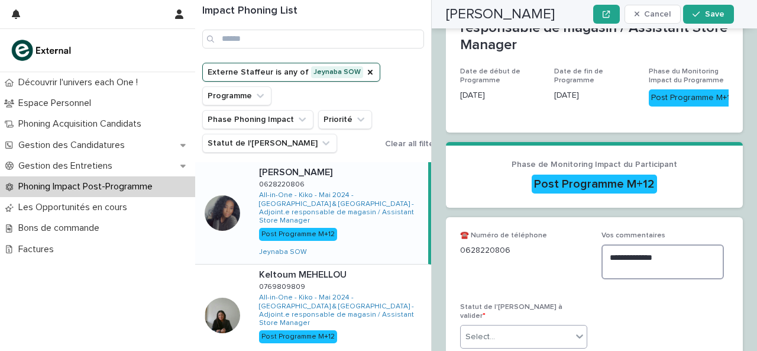
type textarea "**********"
click at [541, 327] on div "Select..." at bounding box center [516, 337] width 111 height 20
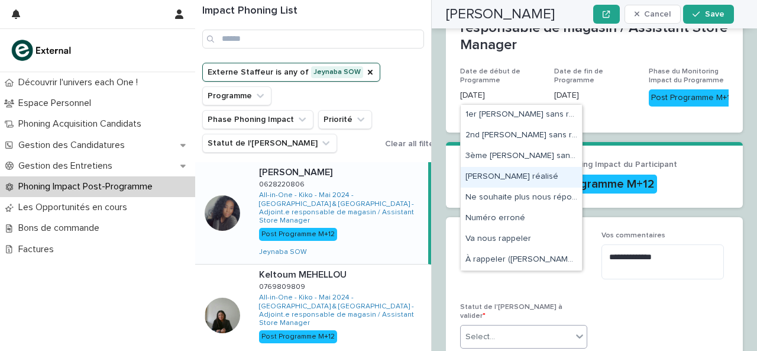
click at [529, 179] on div "[PERSON_NAME] réalisé" at bounding box center [521, 177] width 121 height 21
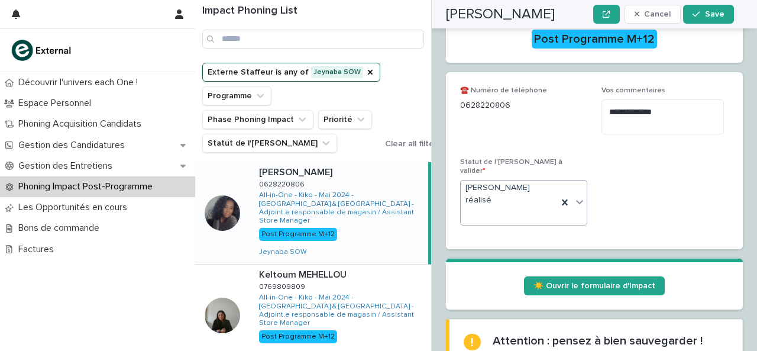
scroll to position [433, 0]
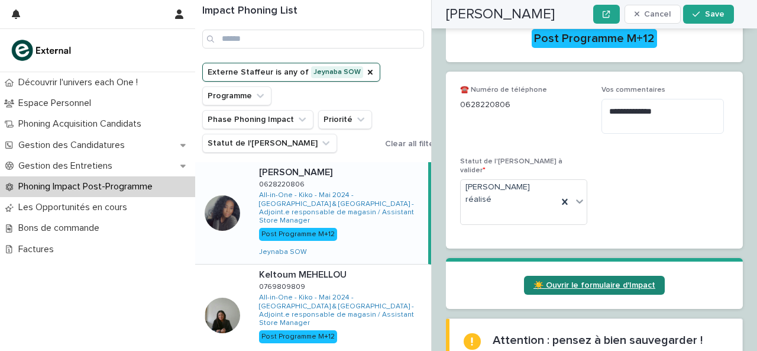
click at [549, 281] on span "☀️ Ouvrir le formulaire d'Impact" at bounding box center [594, 285] width 122 height 8
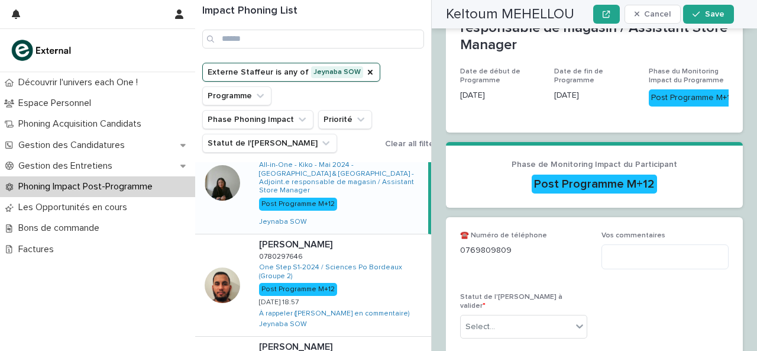
scroll to position [0, 0]
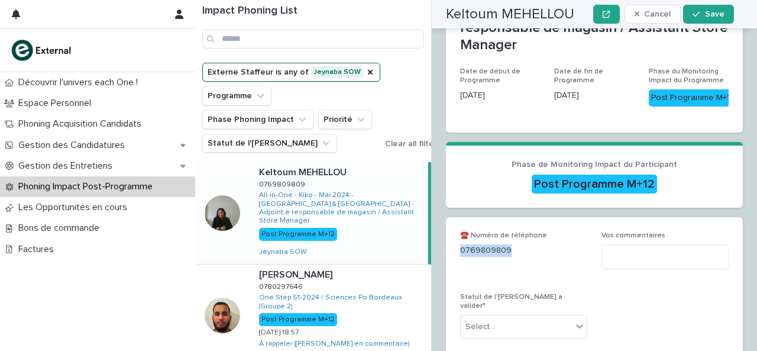
drag, startPoint x: 461, startPoint y: 205, endPoint x: 530, endPoint y: 210, distance: 69.3
click at [530, 244] on p "0769809809" at bounding box center [523, 250] width 127 height 12
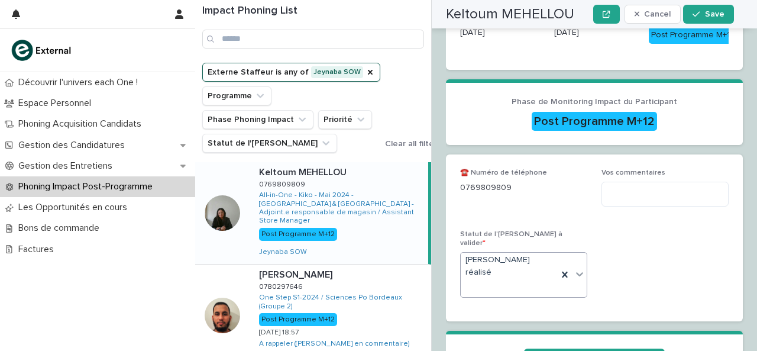
scroll to position [358, 0]
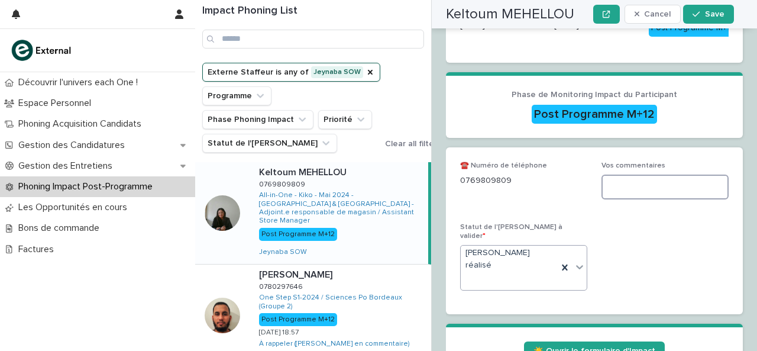
click at [643, 174] on textarea at bounding box center [664, 186] width 127 height 25
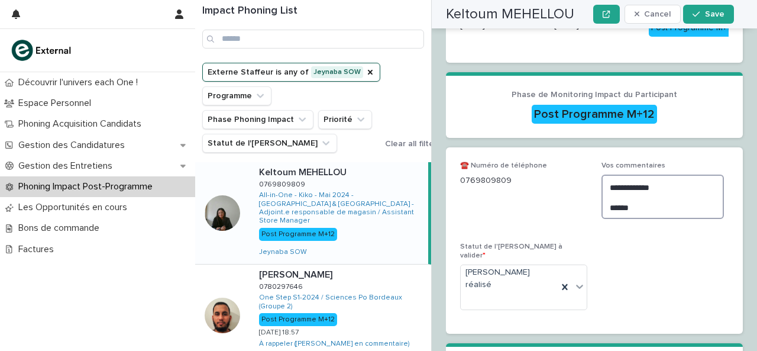
type textarea "**********"
click at [575, 280] on icon at bounding box center [579, 286] width 12 height 12
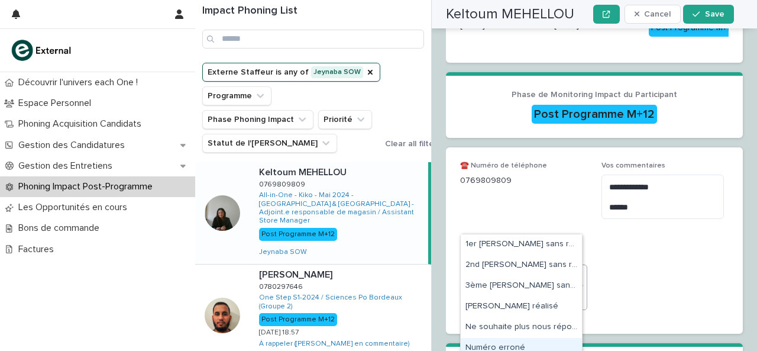
scroll to position [48, 0]
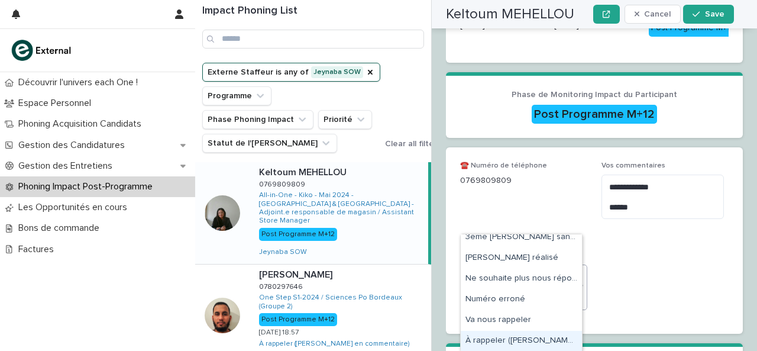
click at [520, 340] on div "À rappeler ([PERSON_NAME] en commentaire)" at bounding box center [521, 340] width 121 height 21
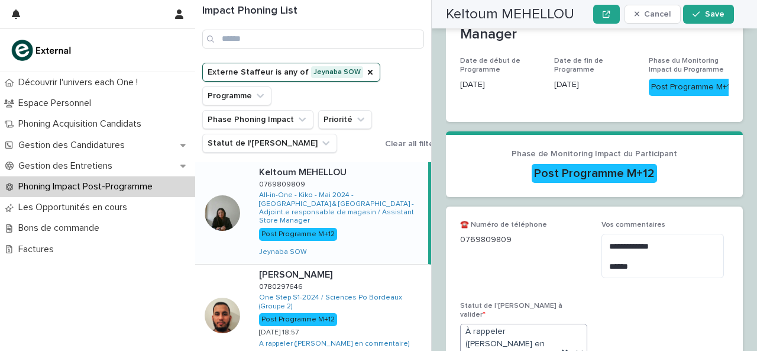
scroll to position [329, 0]
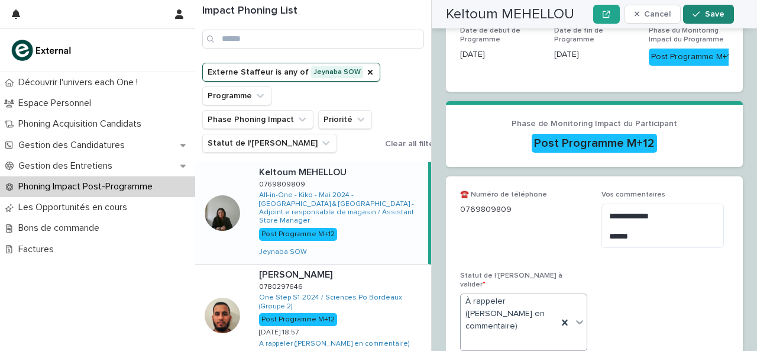
click at [714, 19] on button "Save" at bounding box center [708, 14] width 50 height 19
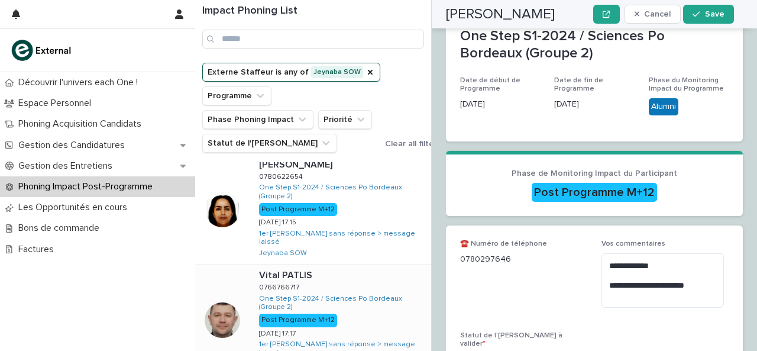
scroll to position [0, 0]
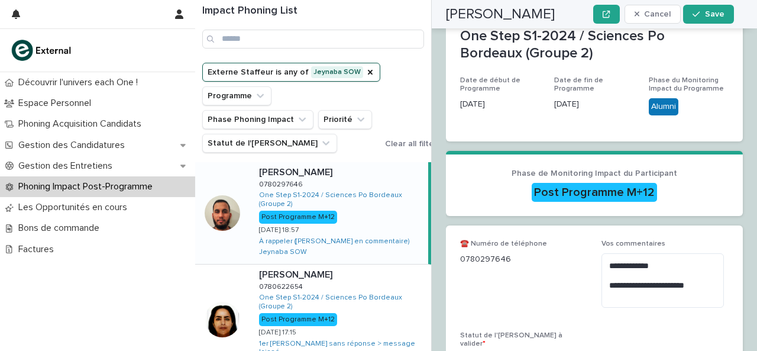
click at [459, 244] on div "**********" at bounding box center [594, 329] width 297 height 209
drag, startPoint x: 462, startPoint y: 247, endPoint x: 512, endPoint y: 247, distance: 49.7
click at [512, 253] on p "0780297646" at bounding box center [523, 259] width 127 height 12
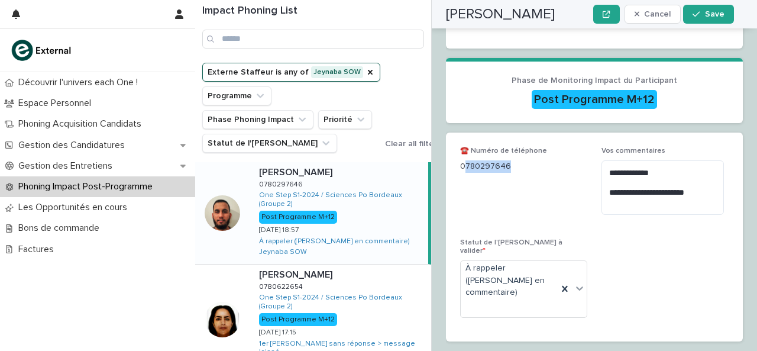
scroll to position [322, 0]
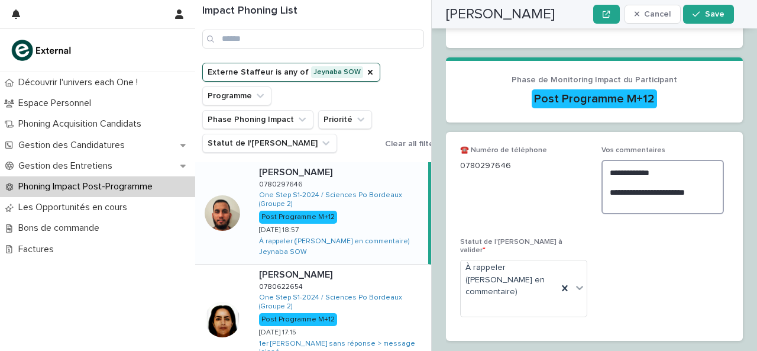
click at [702, 183] on textarea "**********" at bounding box center [662, 187] width 122 height 54
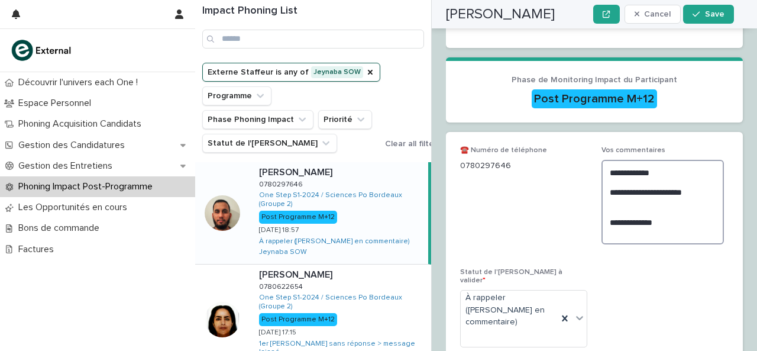
click at [652, 198] on textarea "**********" at bounding box center [662, 202] width 122 height 85
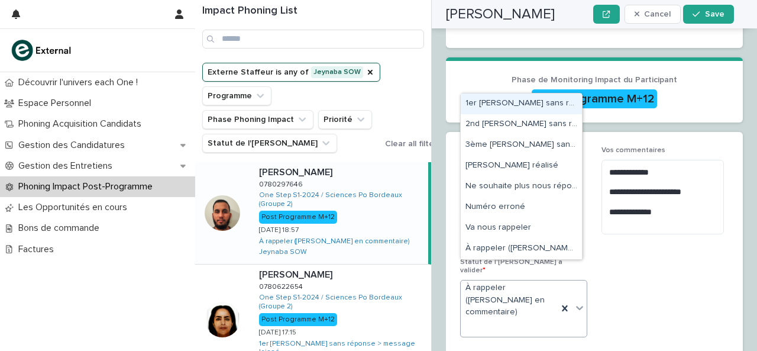
click at [576, 306] on icon at bounding box center [579, 308] width 7 height 4
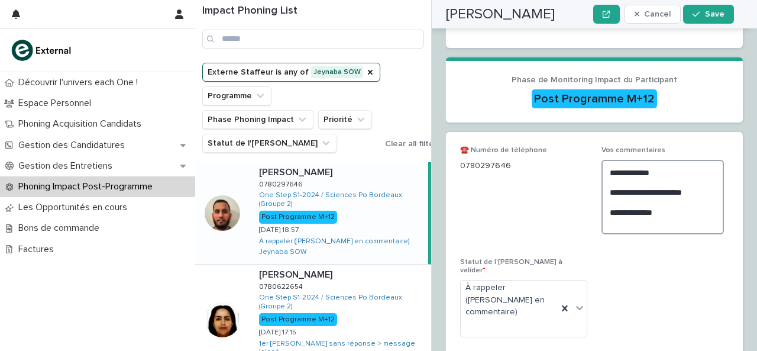
click at [667, 212] on textarea "**********" at bounding box center [662, 197] width 122 height 74
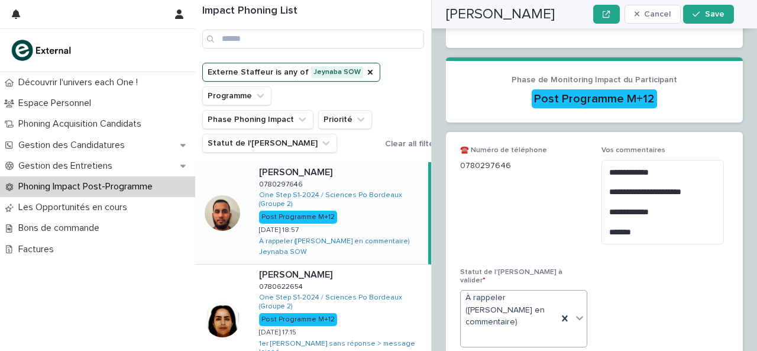
click at [573, 312] on icon at bounding box center [579, 318] width 12 height 12
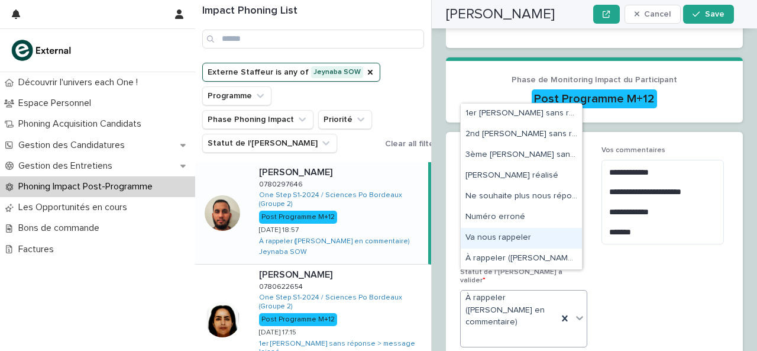
click at [520, 236] on div "Va nous rappeler" at bounding box center [521, 238] width 121 height 21
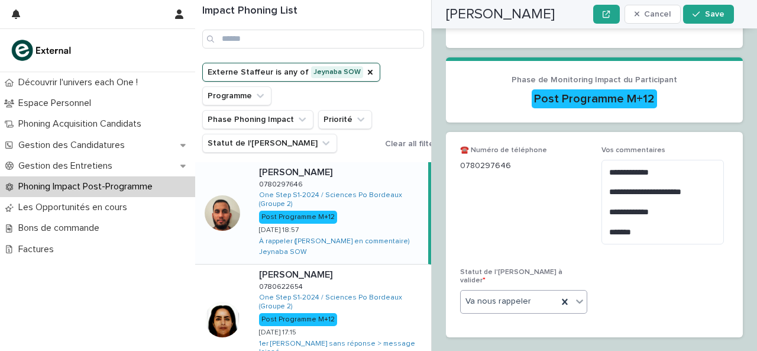
scroll to position [311, 0]
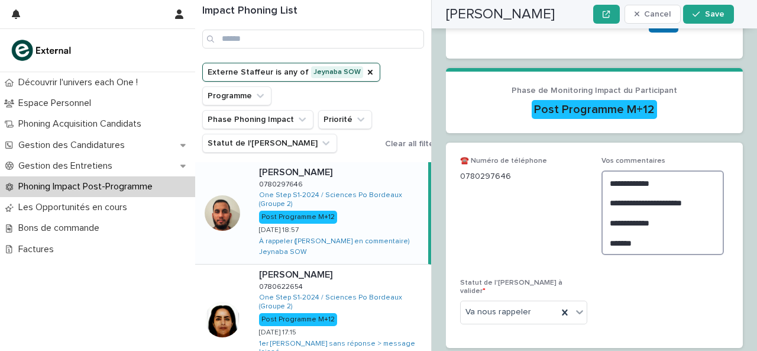
drag, startPoint x: 647, startPoint y: 229, endPoint x: 599, endPoint y: 237, distance: 49.2
click at [601, 237] on textarea "**********" at bounding box center [662, 212] width 122 height 85
type textarea "**********"
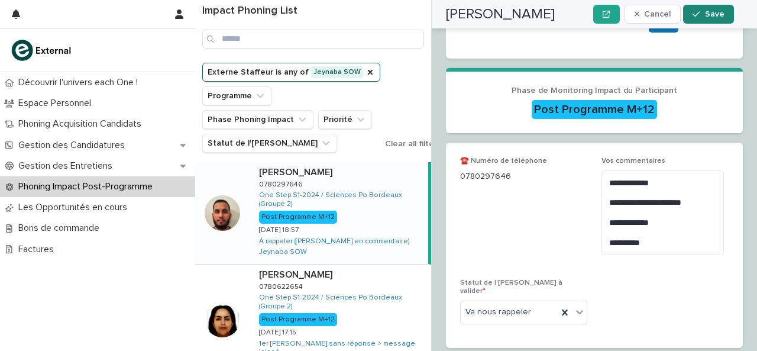
click at [707, 9] on button "Save" at bounding box center [708, 14] width 50 height 19
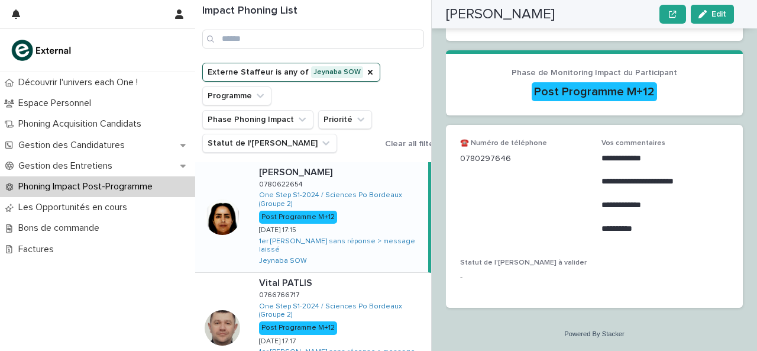
scroll to position [244, 0]
